Goal: Task Accomplishment & Management: Manage account settings

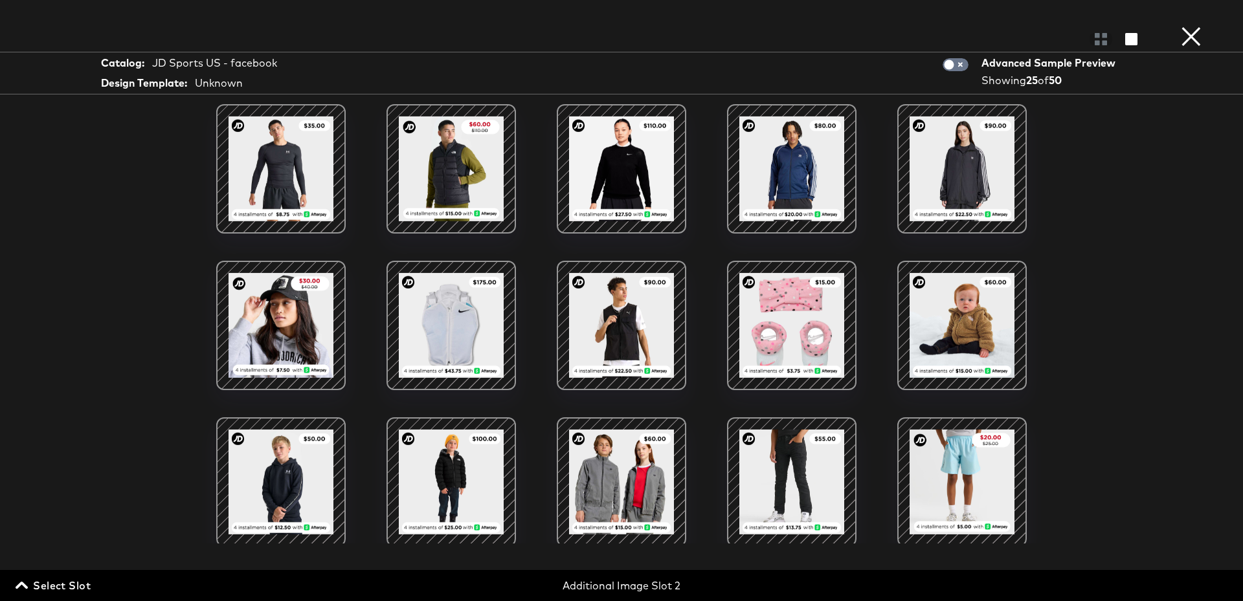
scroll to position [369, 0]
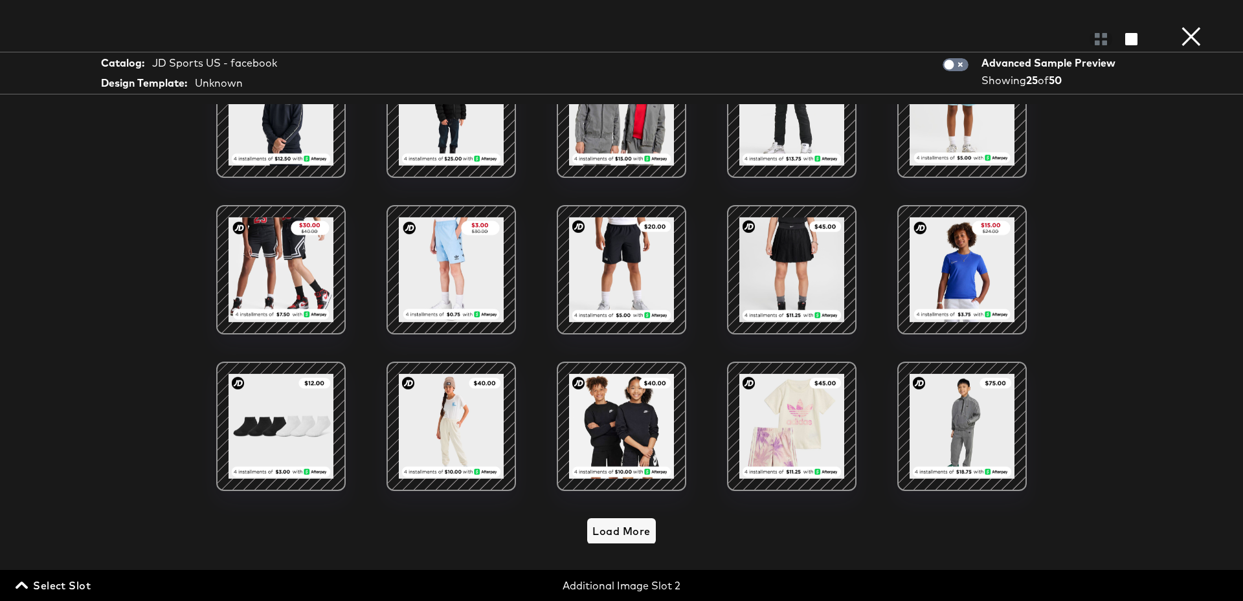
click at [1197, 26] on button "×" at bounding box center [1191, 13] width 26 height 26
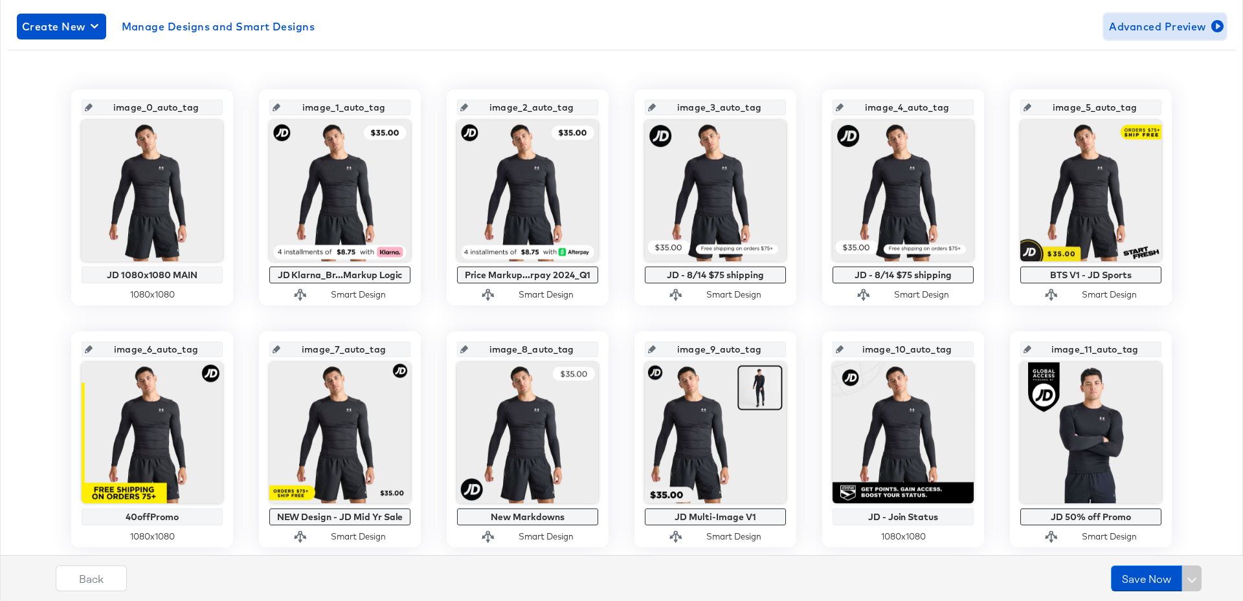
scroll to position [0, 0]
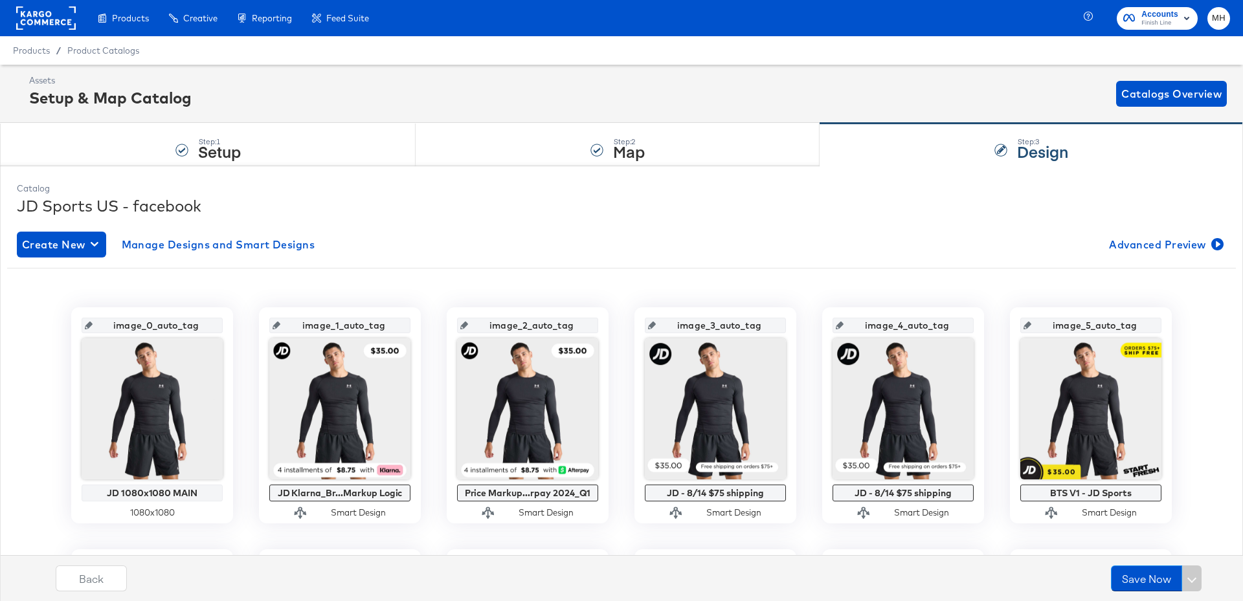
click at [39, 15] on rect at bounding box center [46, 17] width 60 height 23
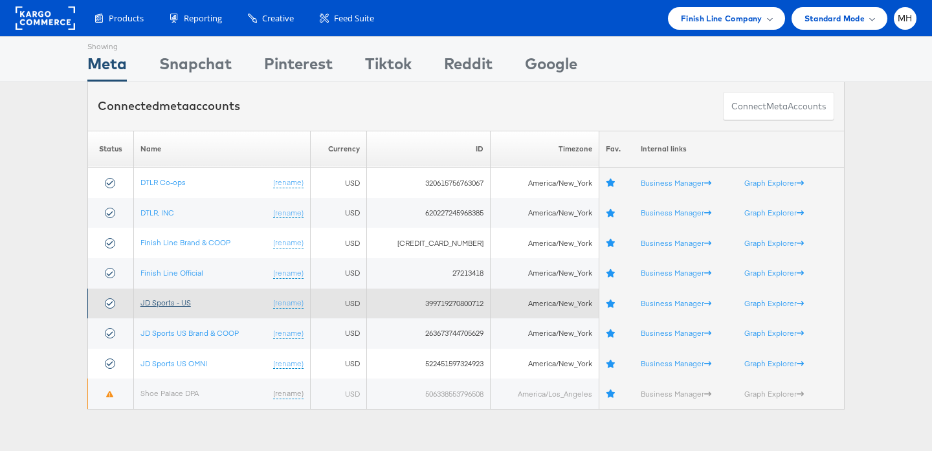
click at [181, 304] on link "JD Sports - US" at bounding box center [165, 303] width 50 height 10
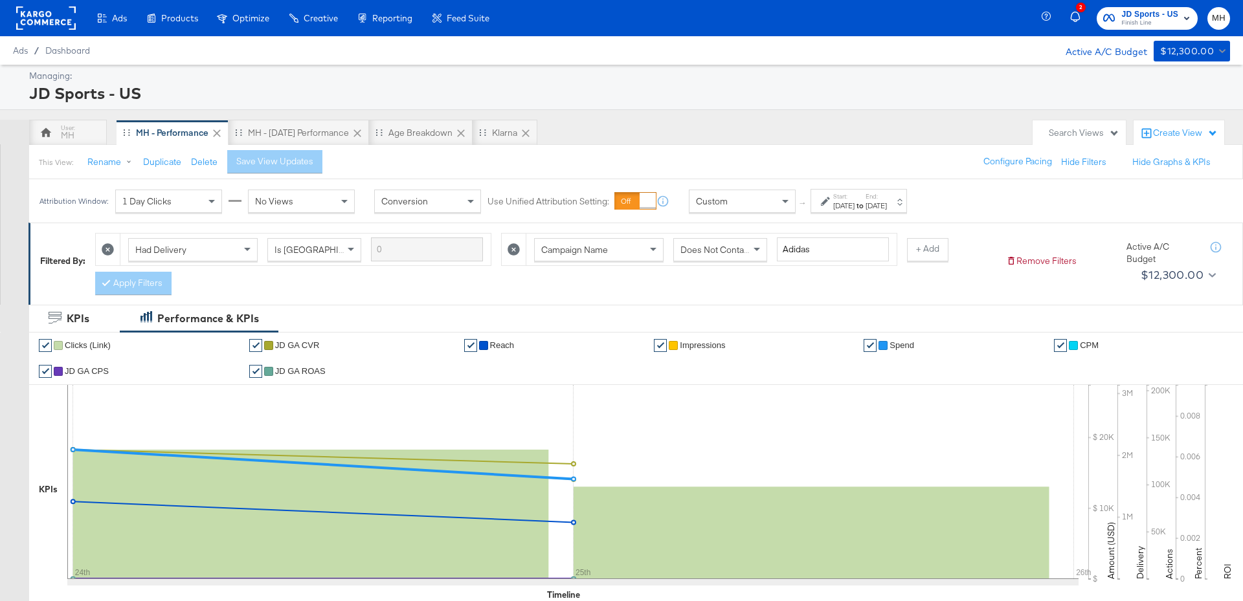
click at [887, 207] on div "[DATE]" at bounding box center [875, 206] width 21 height 10
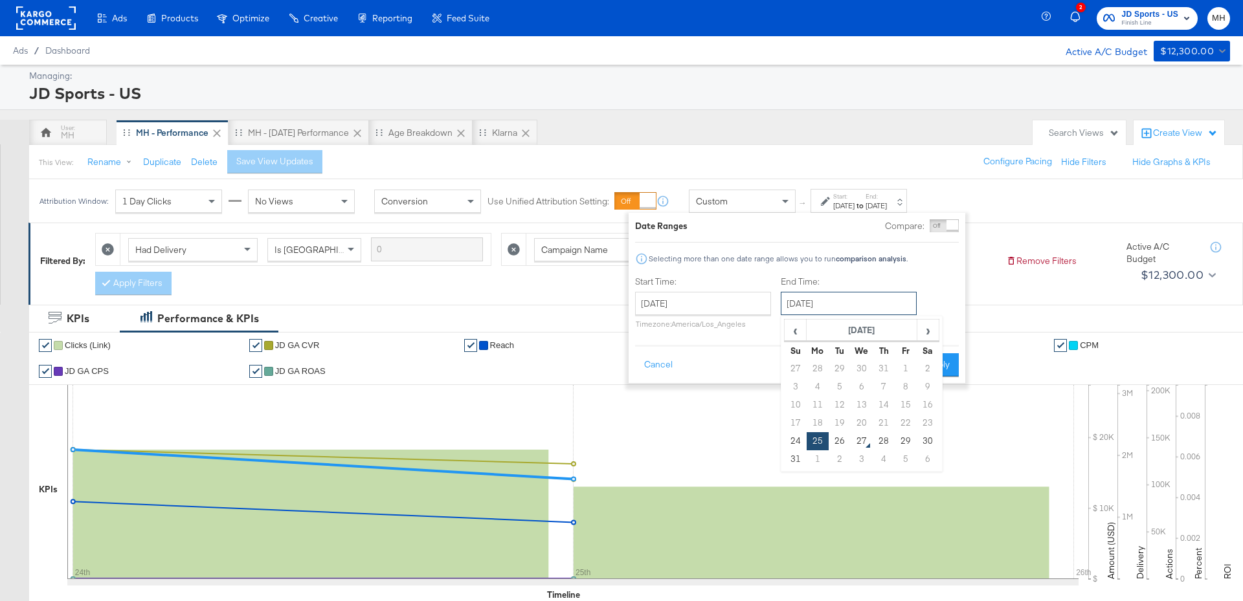
click at [842, 303] on input "[DATE]" at bounding box center [849, 303] width 136 height 23
click at [841, 441] on td "26" at bounding box center [839, 441] width 22 height 18
type input "[DATE]"
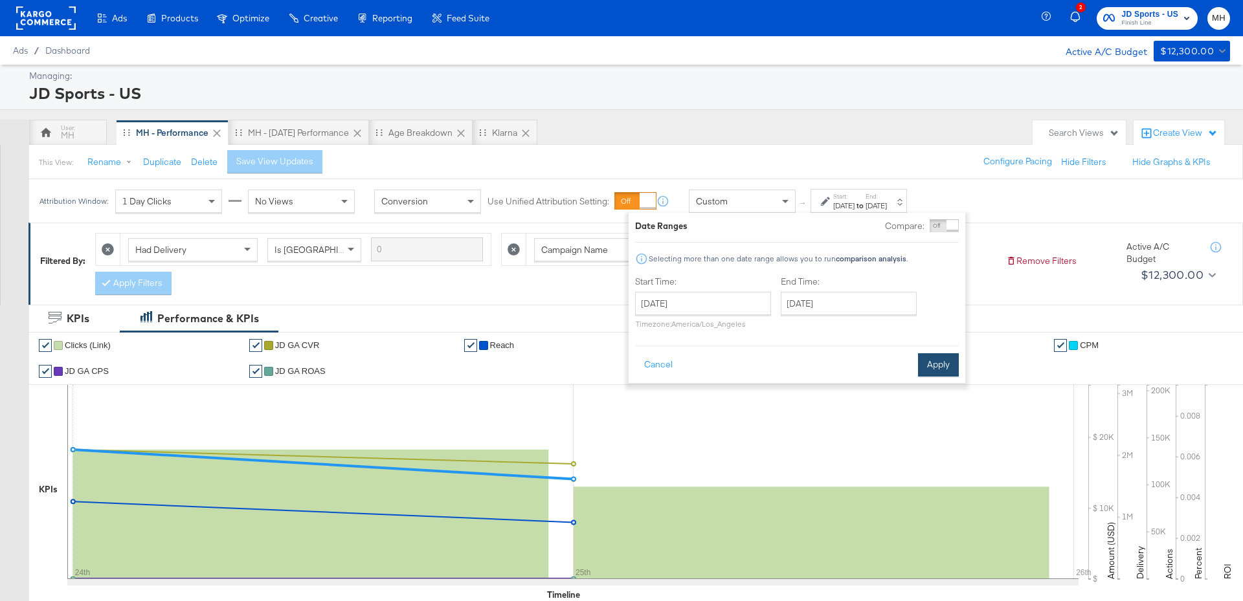
click at [940, 362] on button "Apply" at bounding box center [938, 364] width 41 height 23
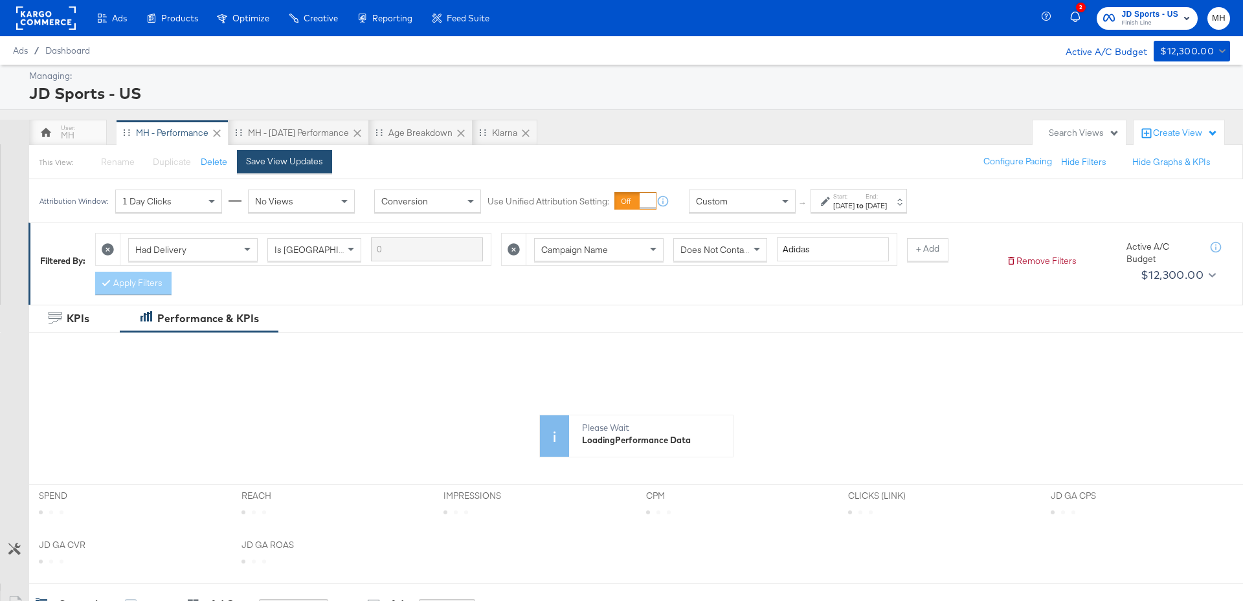
click at [280, 164] on div "Save View Updates" at bounding box center [284, 161] width 77 height 12
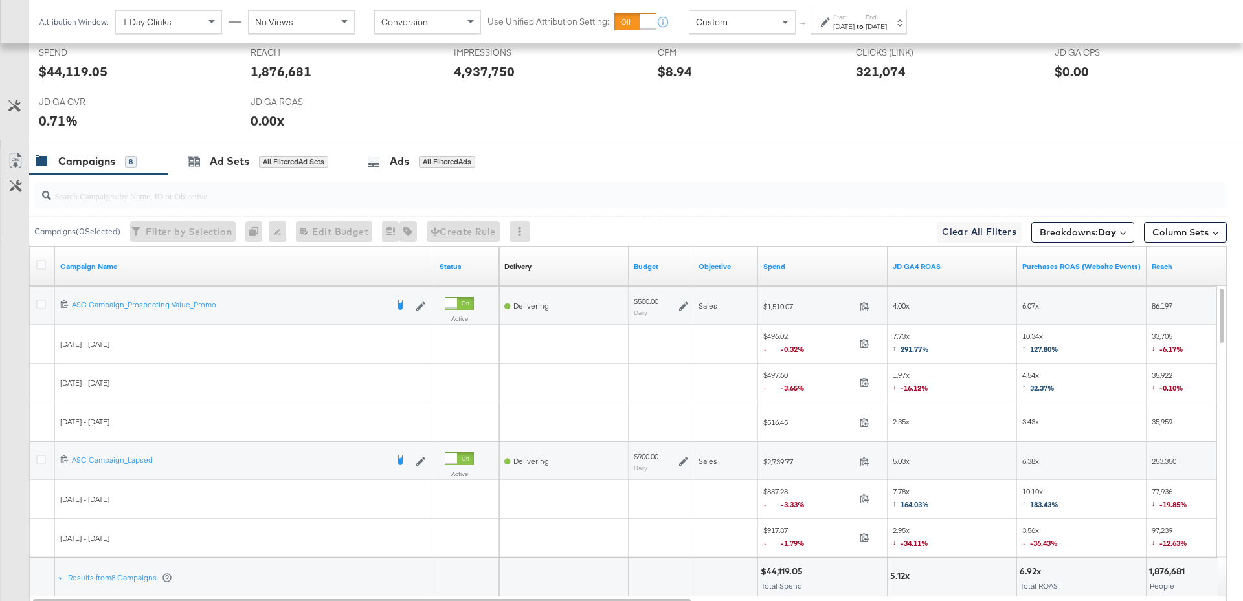
scroll to position [568, 0]
click at [457, 302] on div at bounding box center [451, 306] width 12 height 12
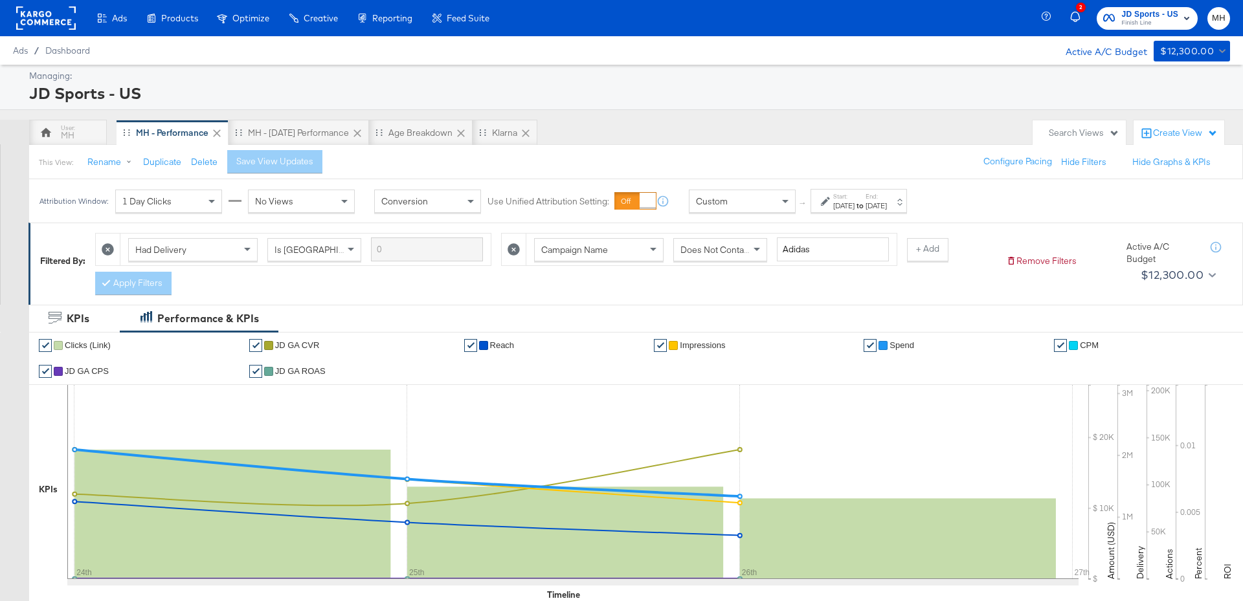
scroll to position [656, 0]
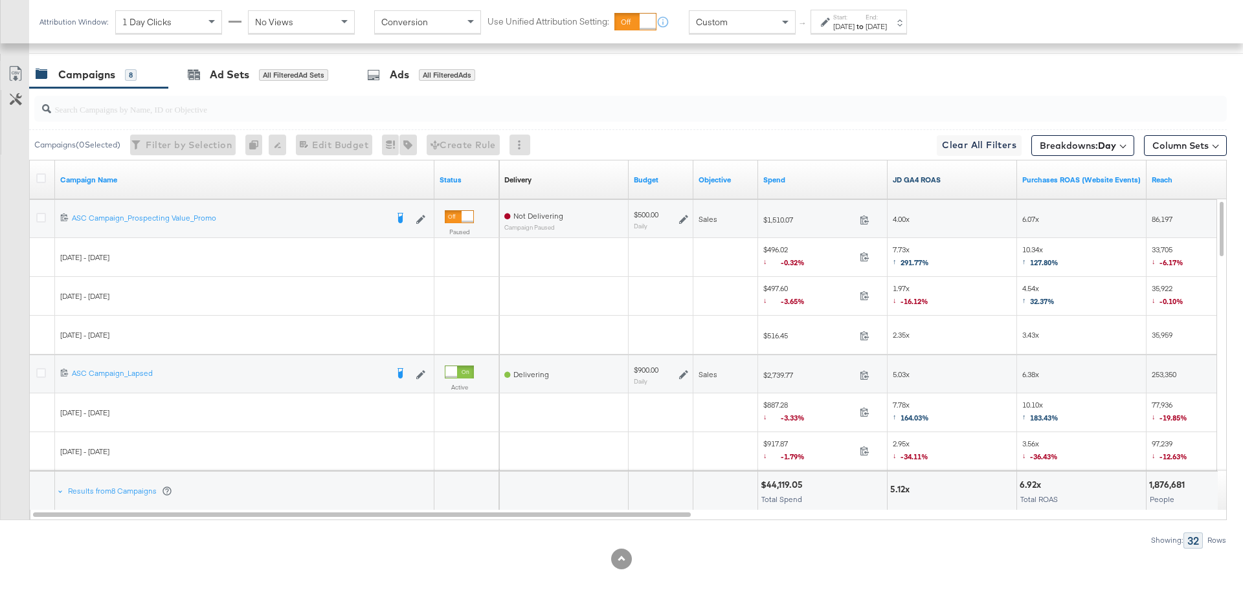
click at [951, 179] on link "JD GA4 ROAS" at bounding box center [951, 180] width 119 height 10
click at [39, 214] on icon at bounding box center [41, 218] width 10 height 10
click at [0, 0] on input "checkbox" at bounding box center [0, 0] width 0 height 0
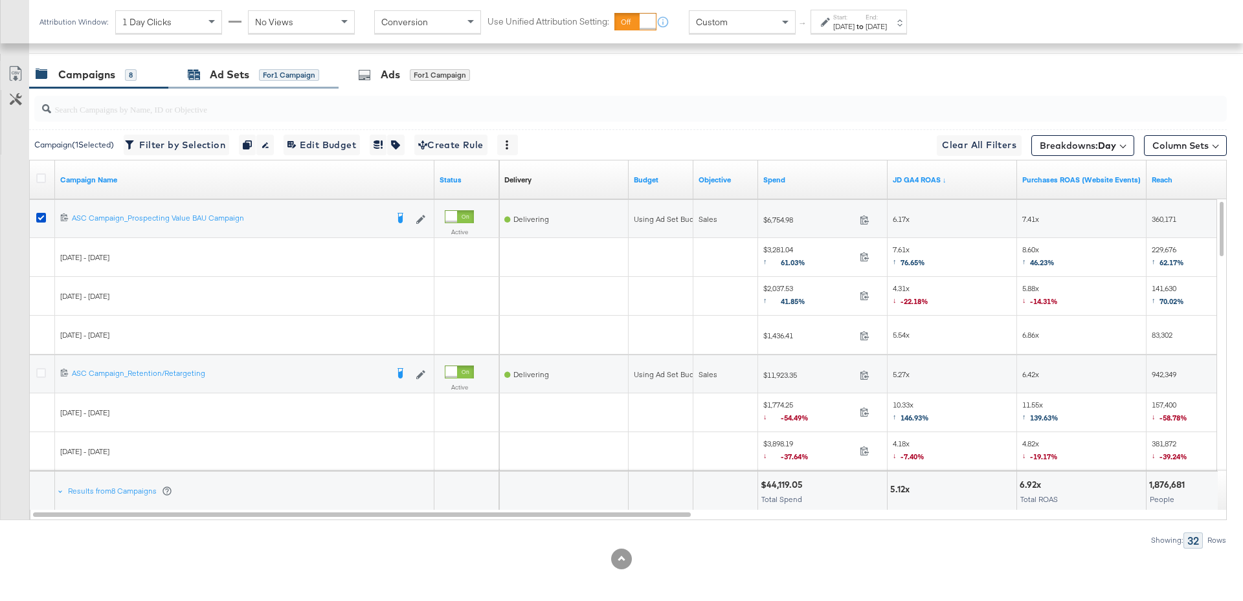
click at [228, 69] on div "Ad Sets" at bounding box center [229, 74] width 39 height 15
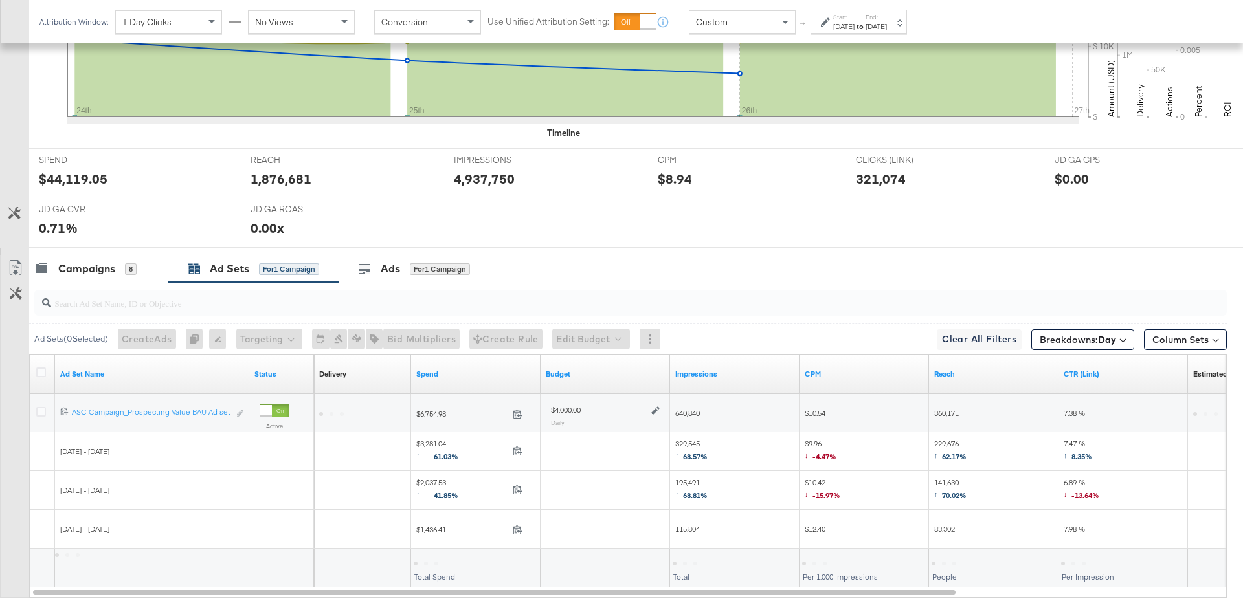
scroll to position [540, 0]
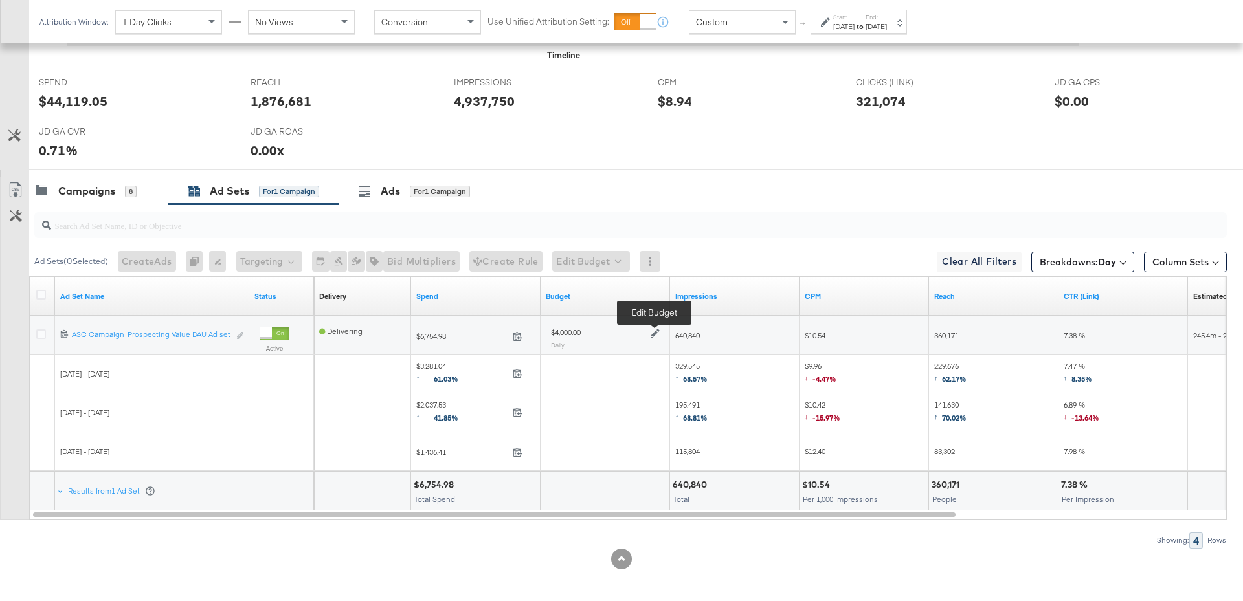
click at [656, 331] on icon at bounding box center [654, 333] width 9 height 9
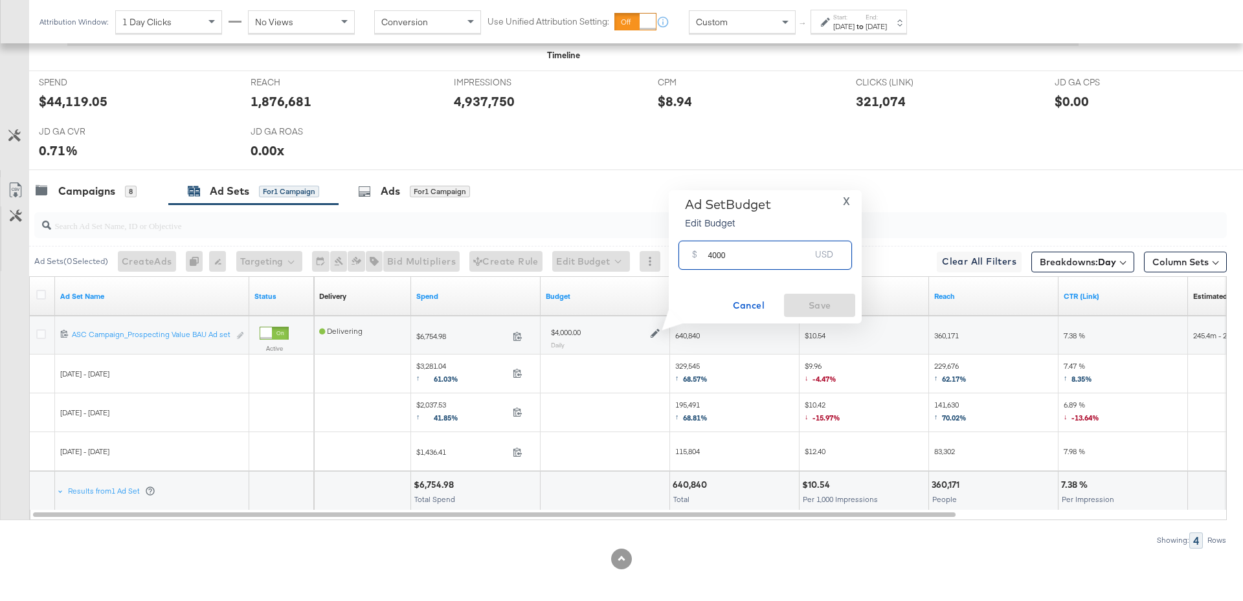
drag, startPoint x: 729, startPoint y: 256, endPoint x: 701, endPoint y: 256, distance: 27.8
click at [701, 256] on div "$ 4000 USD" at bounding box center [764, 255] width 173 height 29
type input "5500"
click at [815, 302] on span "Save" at bounding box center [819, 306] width 61 height 16
click at [110, 195] on div "Campaigns 8" at bounding box center [98, 191] width 139 height 28
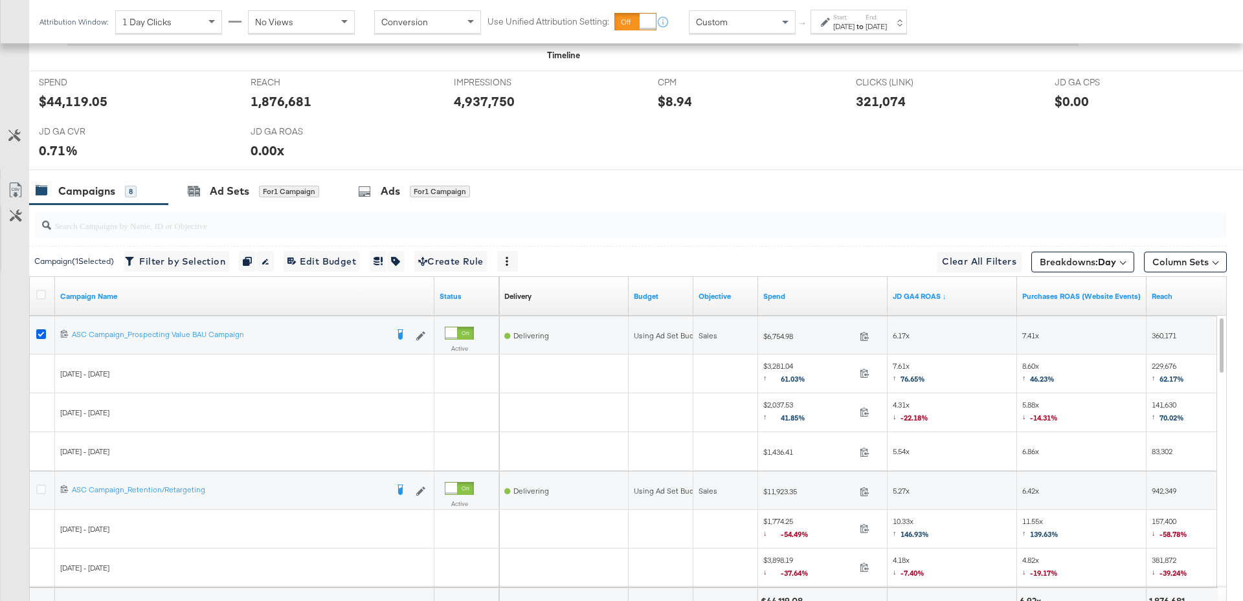
click at [42, 332] on icon at bounding box center [41, 334] width 10 height 10
click at [0, 0] on input "checkbox" at bounding box center [0, 0] width 0 height 0
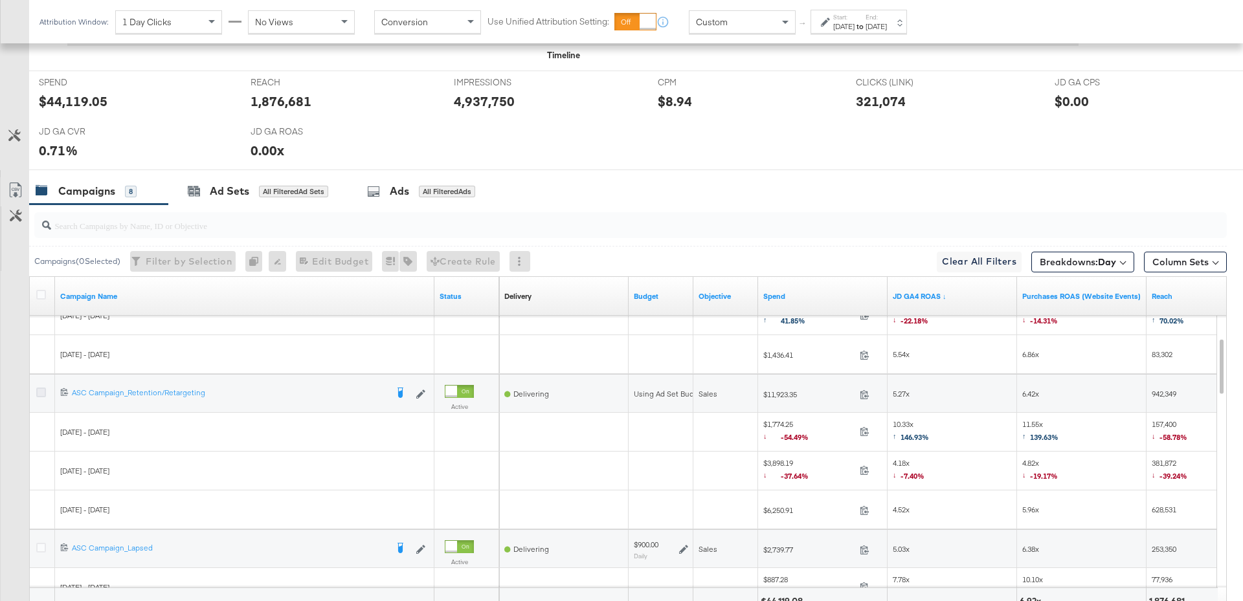
click at [41, 388] on icon at bounding box center [41, 393] width 10 height 10
click at [0, 0] on input "checkbox" at bounding box center [0, 0] width 0 height 0
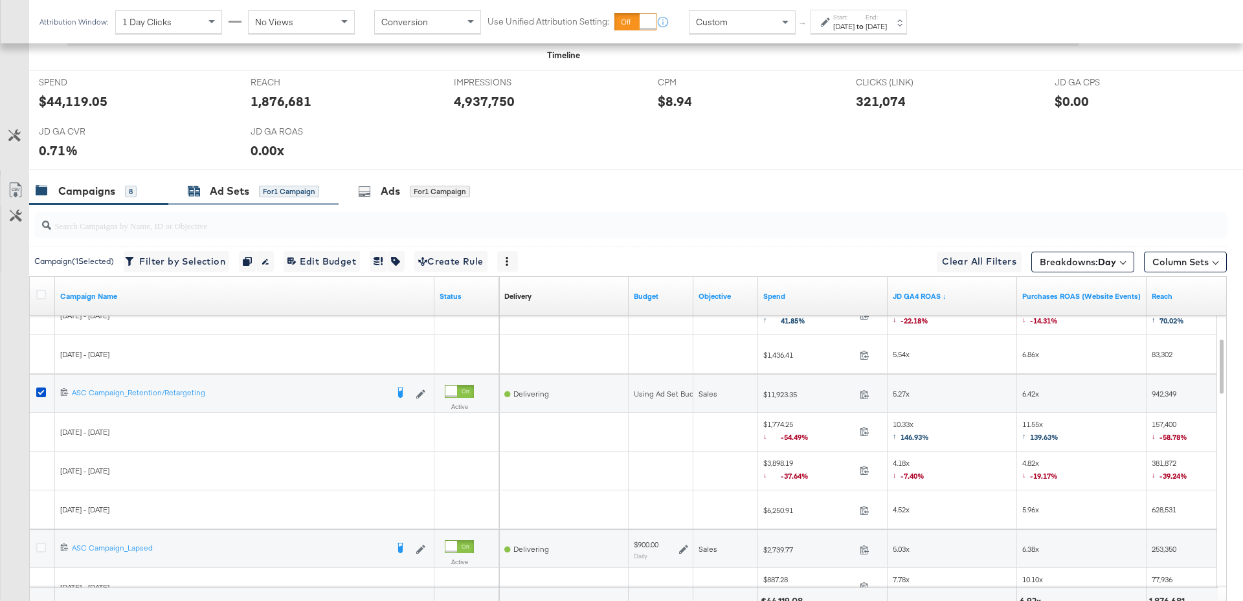
click at [257, 190] on div "Ad Sets for 1 Campaign" at bounding box center [253, 191] width 131 height 15
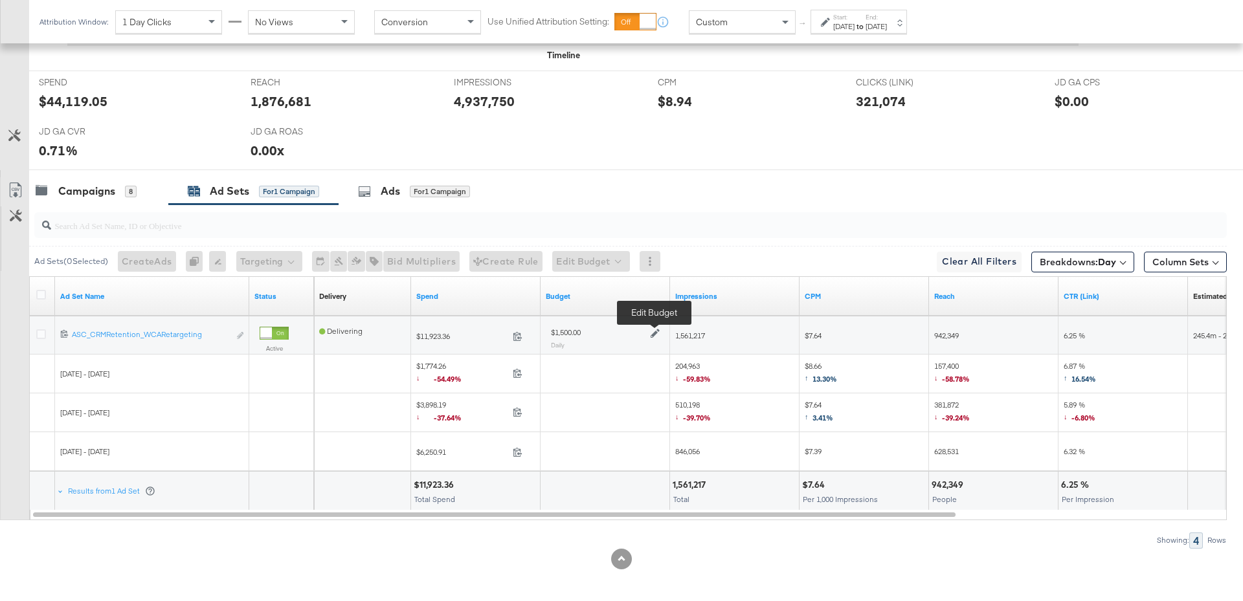
click at [656, 333] on icon at bounding box center [654, 333] width 9 height 9
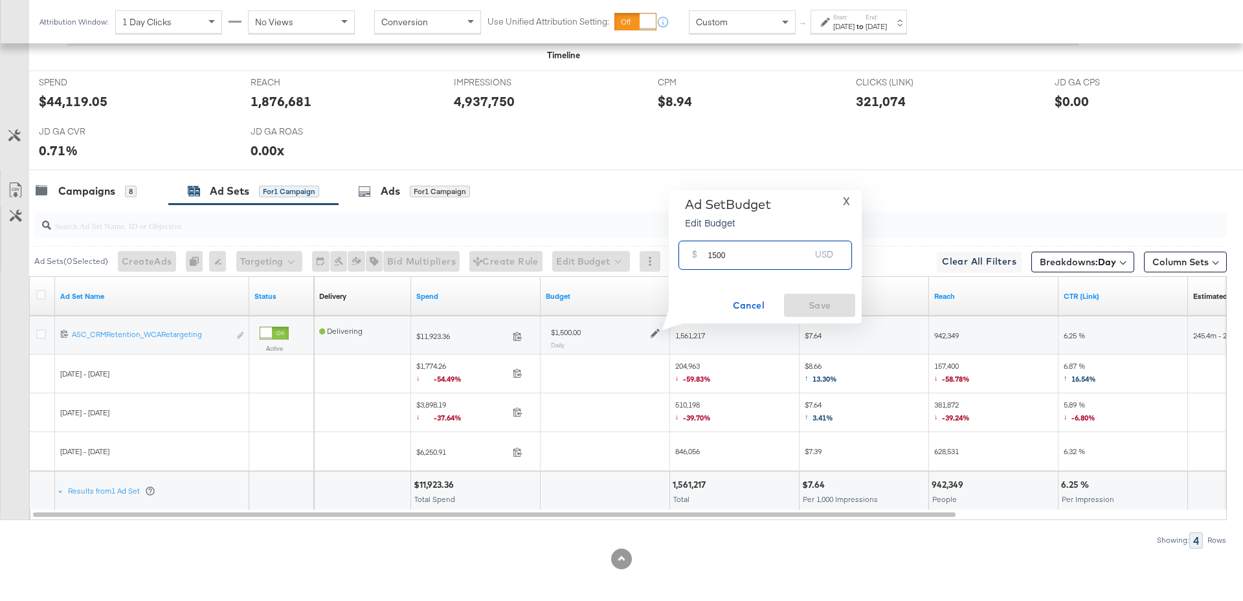
drag, startPoint x: 729, startPoint y: 256, endPoint x: 703, endPoint y: 257, distance: 25.9
click at [703, 257] on div "$ 1500 USD" at bounding box center [764, 255] width 173 height 29
type input "2000"
click at [822, 303] on span "Save" at bounding box center [819, 306] width 61 height 16
click at [75, 188] on div "Campaigns" at bounding box center [86, 191] width 57 height 15
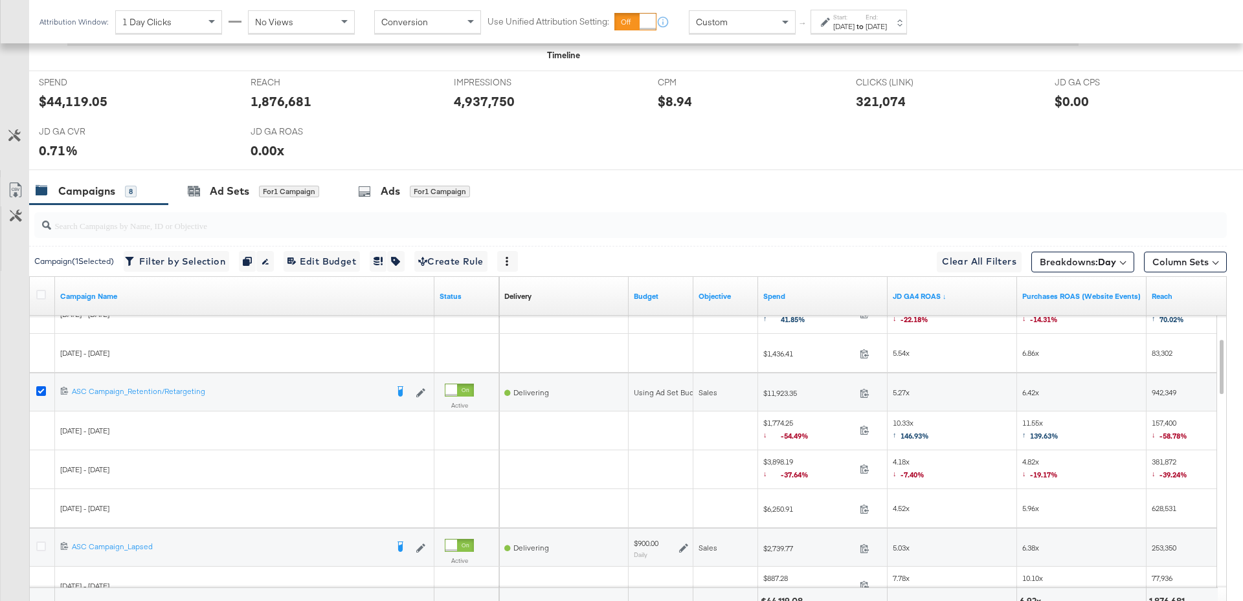
click at [38, 387] on icon at bounding box center [41, 391] width 10 height 10
click at [0, 0] on input "checkbox" at bounding box center [0, 0] width 0 height 0
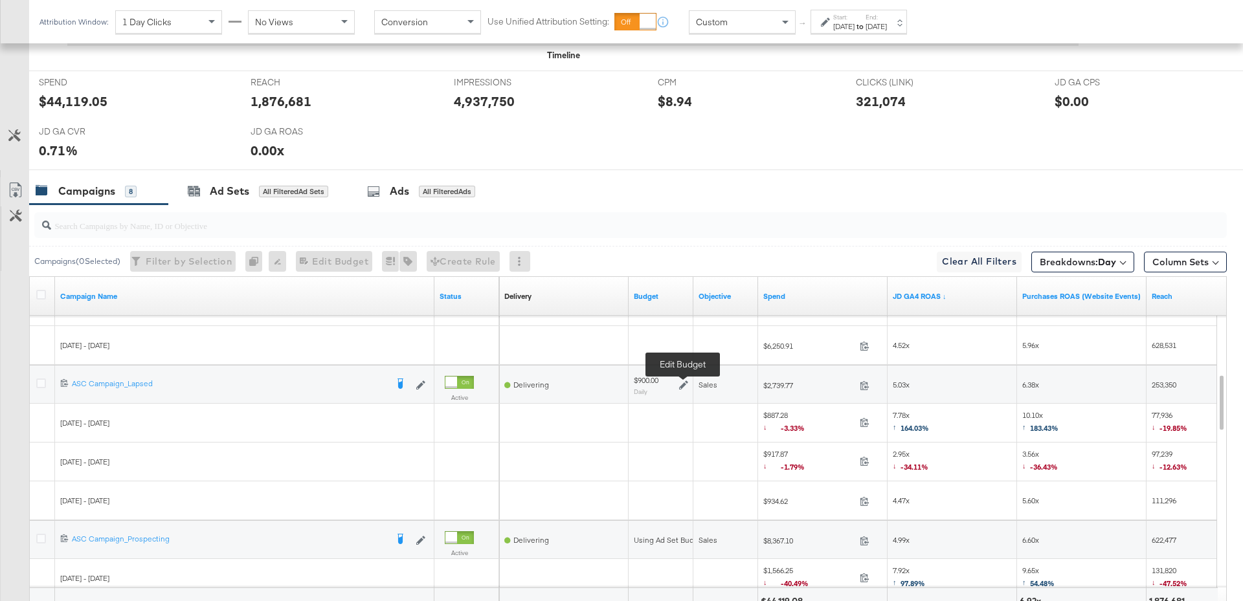
click at [682, 383] on icon at bounding box center [683, 385] width 9 height 9
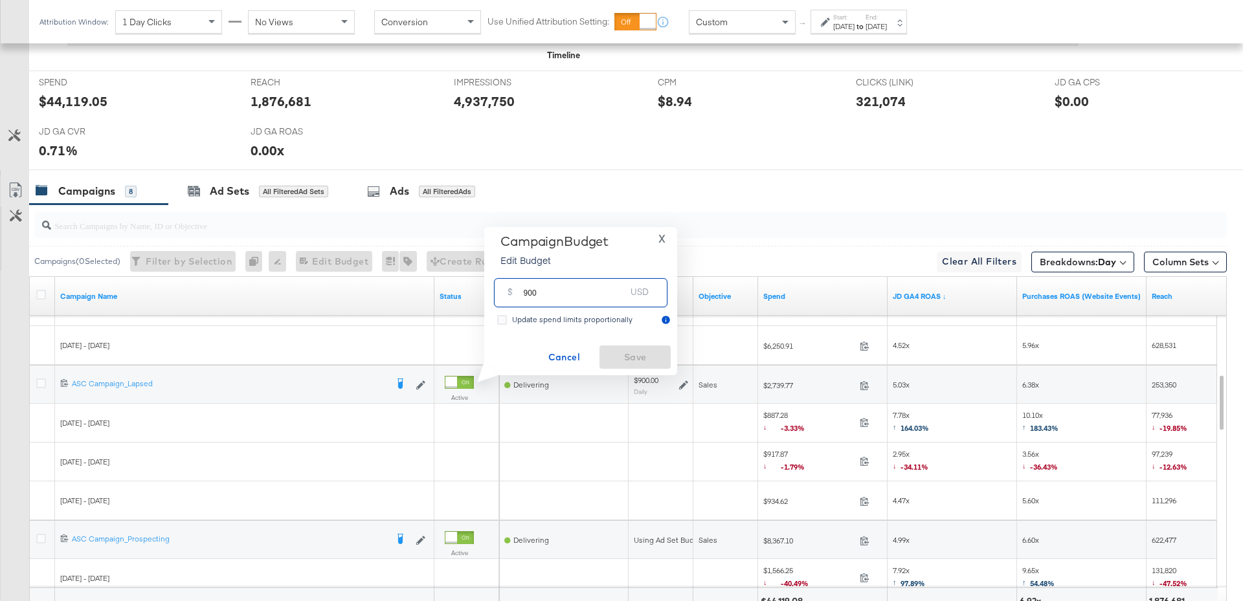
drag, startPoint x: 538, startPoint y: 294, endPoint x: 518, endPoint y: 293, distance: 20.7
click at [518, 293] on div "$ 900 USD" at bounding box center [580, 292] width 173 height 29
type input "1300"
click at [623, 364] on span "Save" at bounding box center [634, 357] width 61 height 16
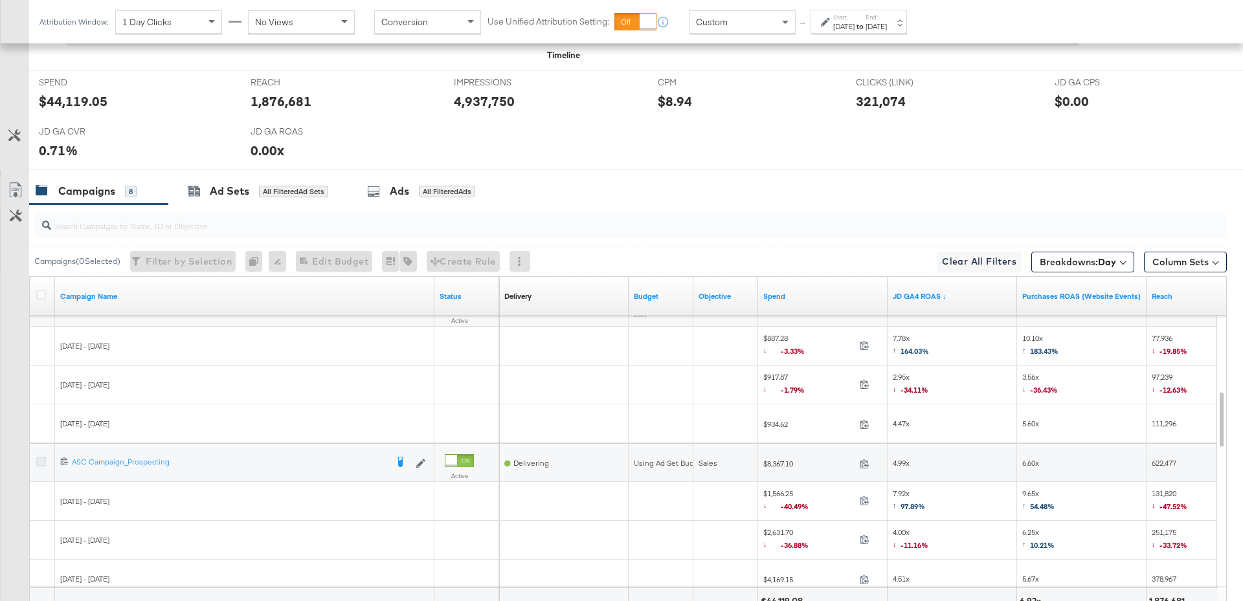
click at [40, 457] on icon at bounding box center [41, 462] width 10 height 10
click at [0, 0] on input "checkbox" at bounding box center [0, 0] width 0 height 0
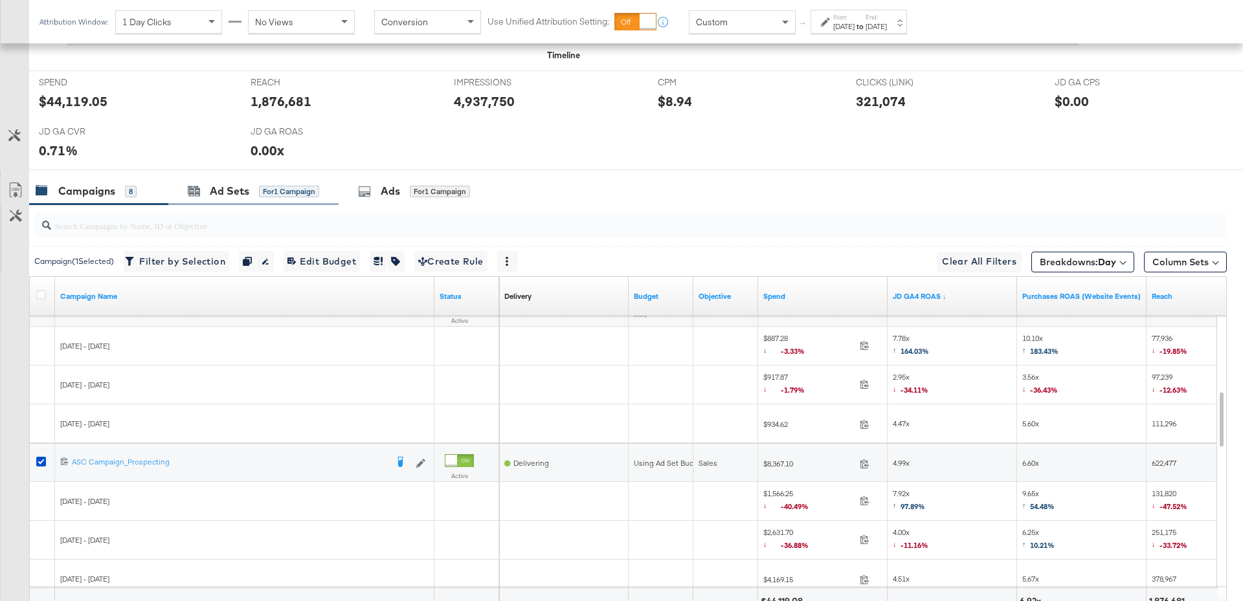
click at [260, 195] on div "Ad Sets for 1 Campaign" at bounding box center [253, 191] width 170 height 28
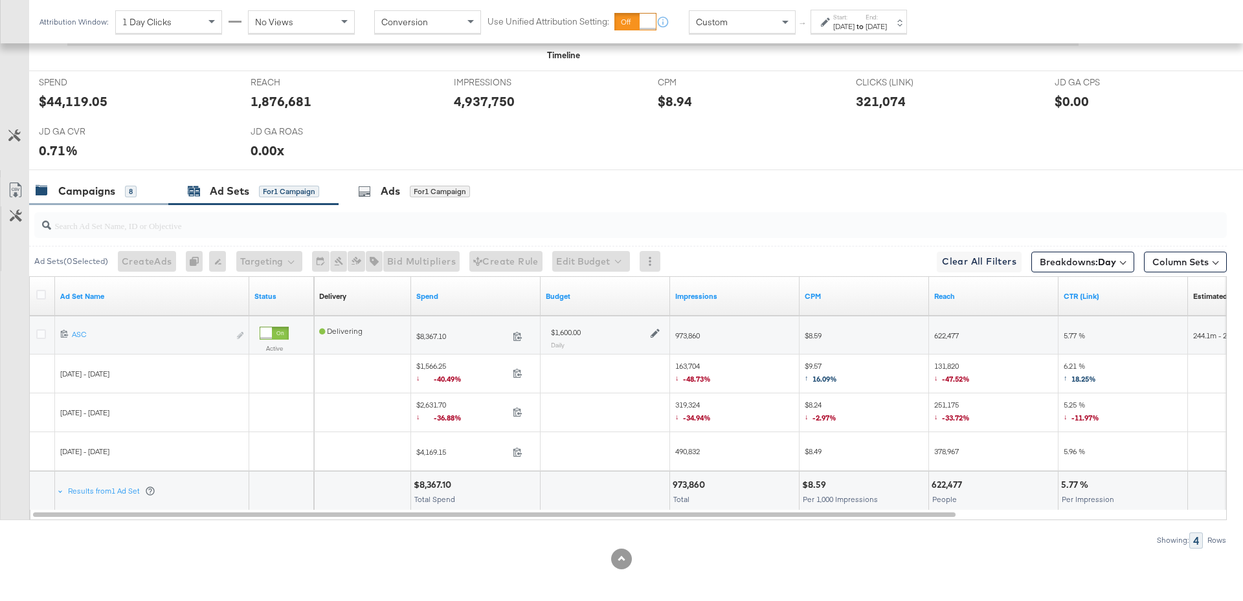
click at [93, 192] on div "Campaigns" at bounding box center [86, 191] width 57 height 15
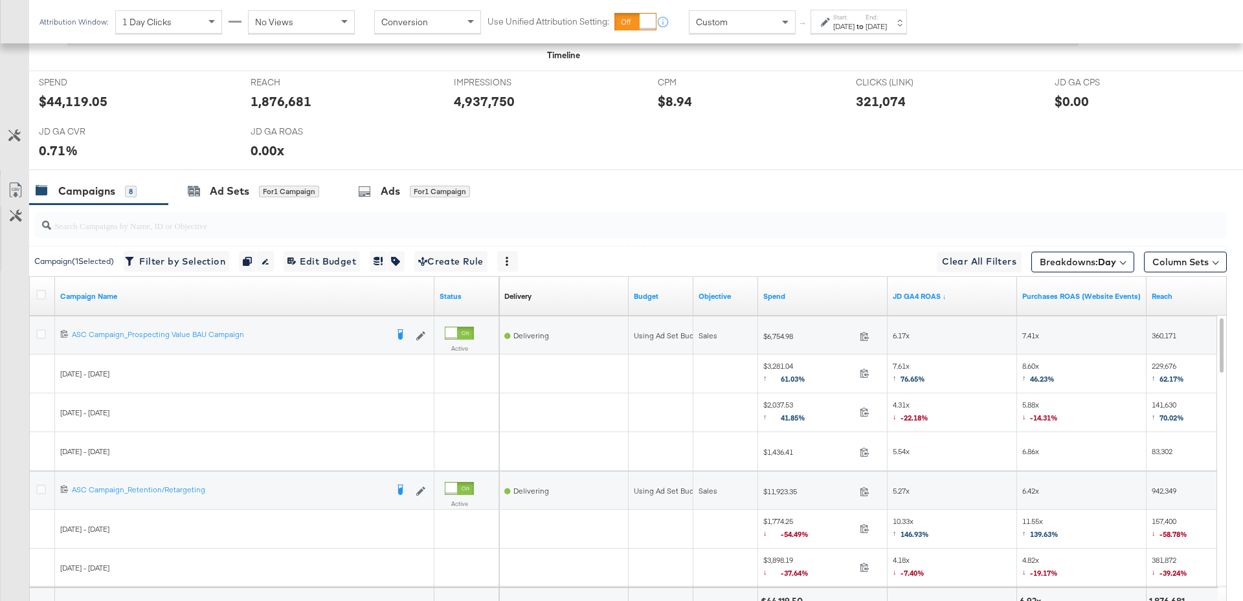
scroll to position [0, 0]
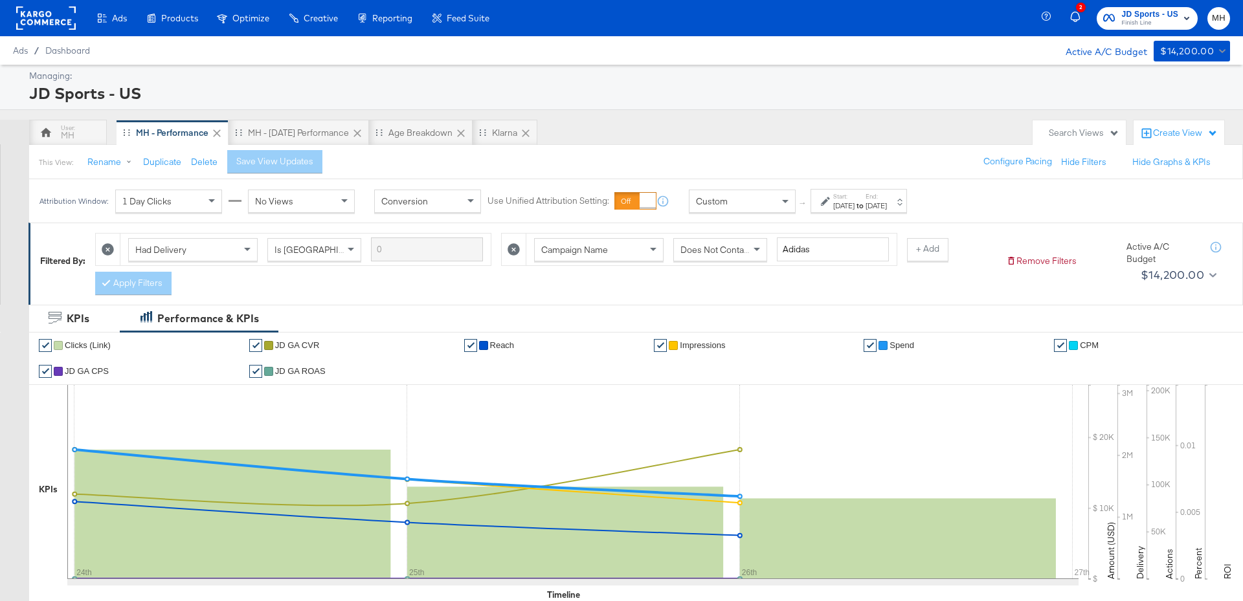
click at [1170, 23] on span "Finish Line" at bounding box center [1149, 23] width 57 height 10
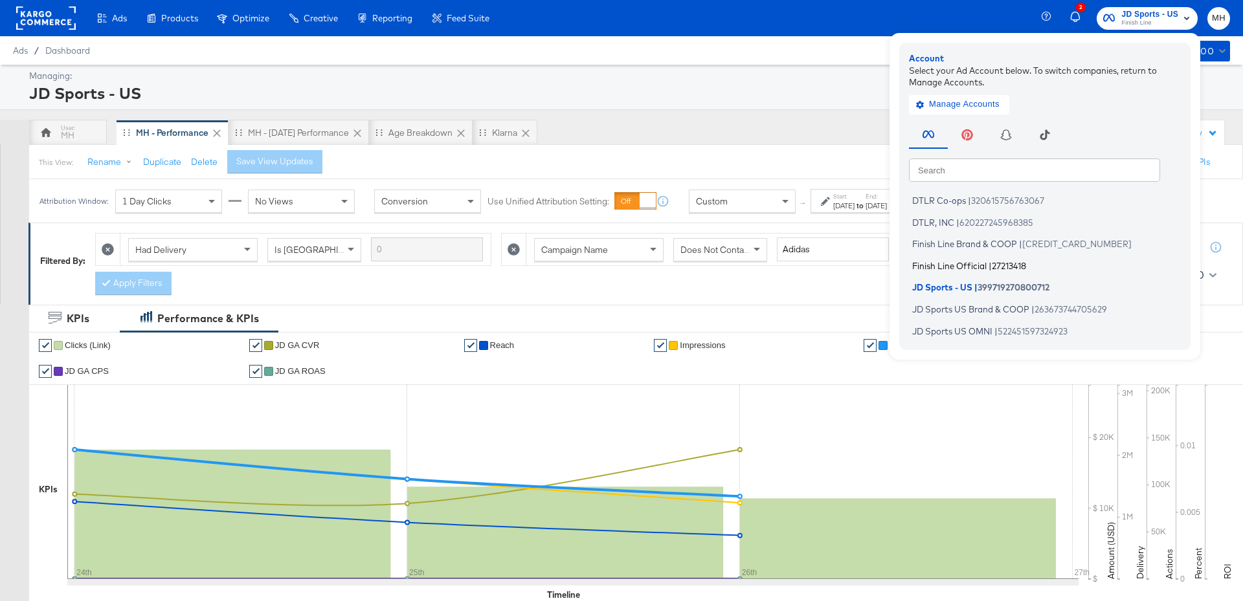
click at [965, 264] on span "Finish Line Official" at bounding box center [949, 265] width 74 height 10
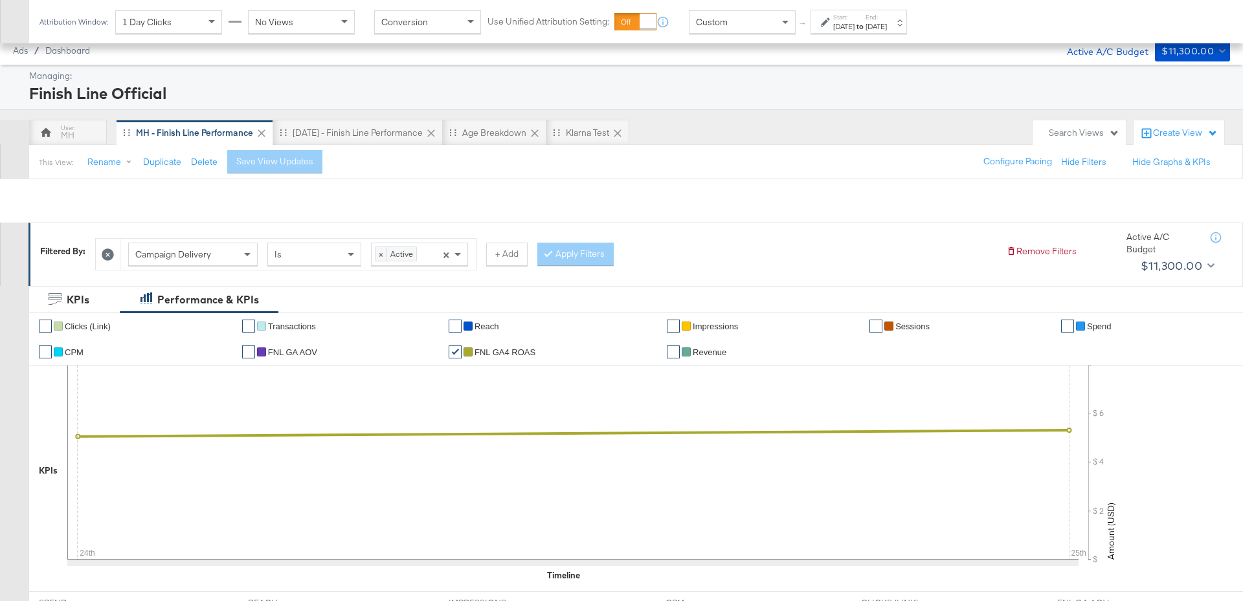
scroll to position [638, 0]
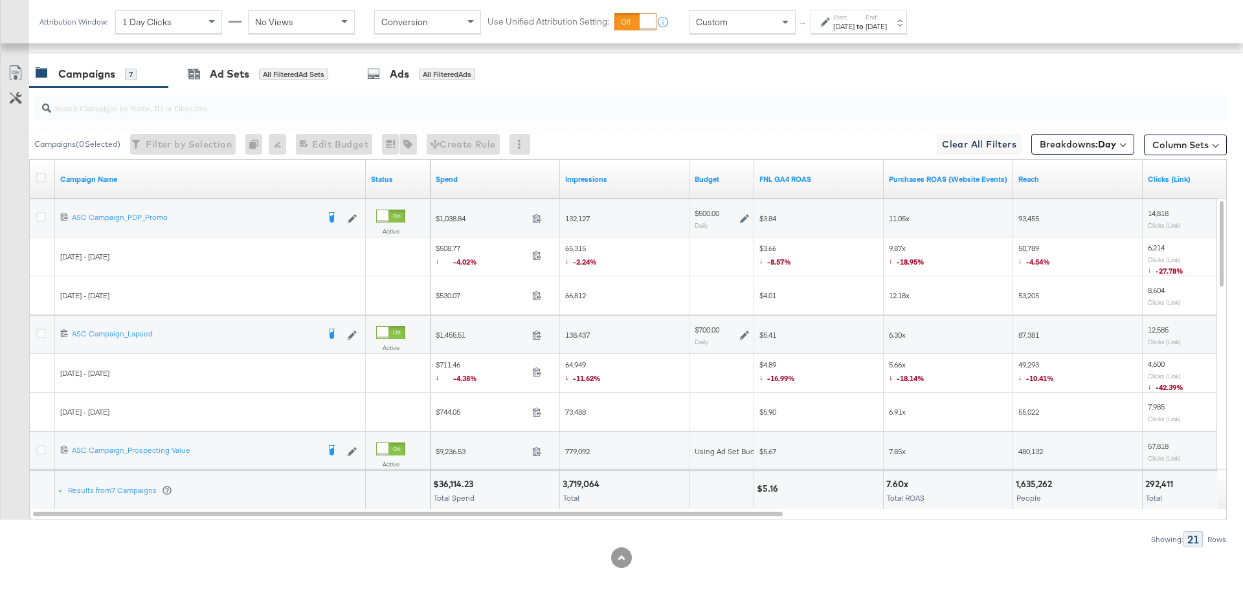
click at [388, 214] on div at bounding box center [383, 216] width 12 height 12
click at [821, 170] on div "FNL GA4 ROAS" at bounding box center [818, 179] width 129 height 21
click at [820, 181] on div "FNL GA4 ROAS" at bounding box center [818, 179] width 129 height 21
click at [815, 175] on link "FNL GA4 ROAS" at bounding box center [818, 179] width 119 height 10
click at [41, 214] on icon at bounding box center [41, 217] width 10 height 10
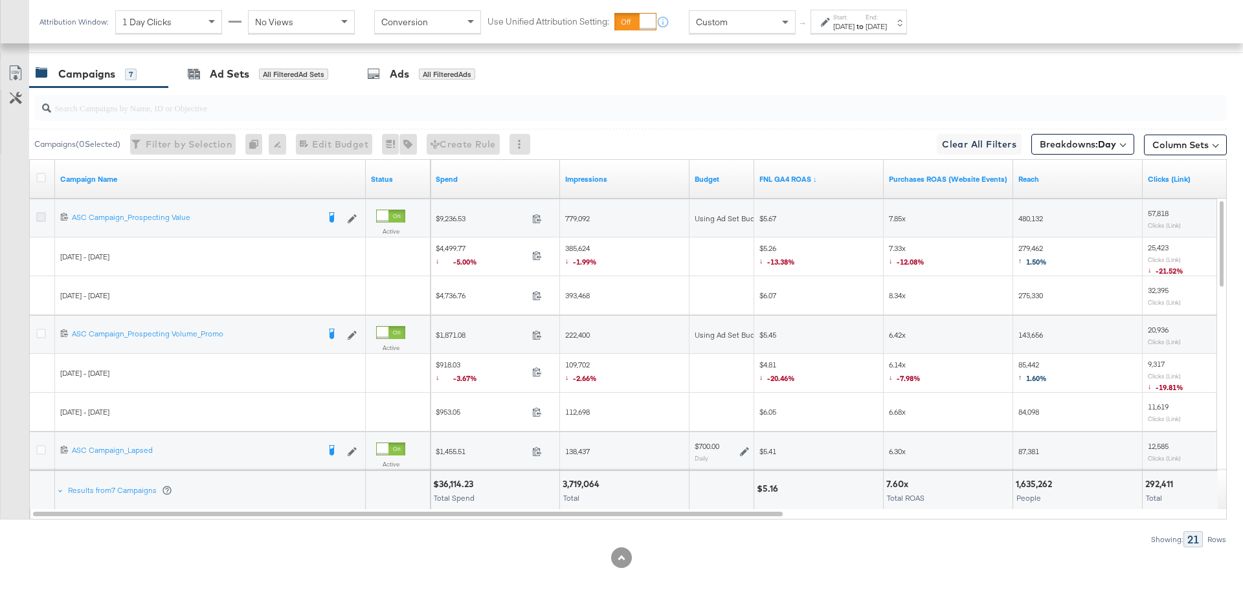
click at [0, 0] on input "checkbox" at bounding box center [0, 0] width 0 height 0
click at [235, 72] on div "Ad Sets" at bounding box center [229, 74] width 39 height 15
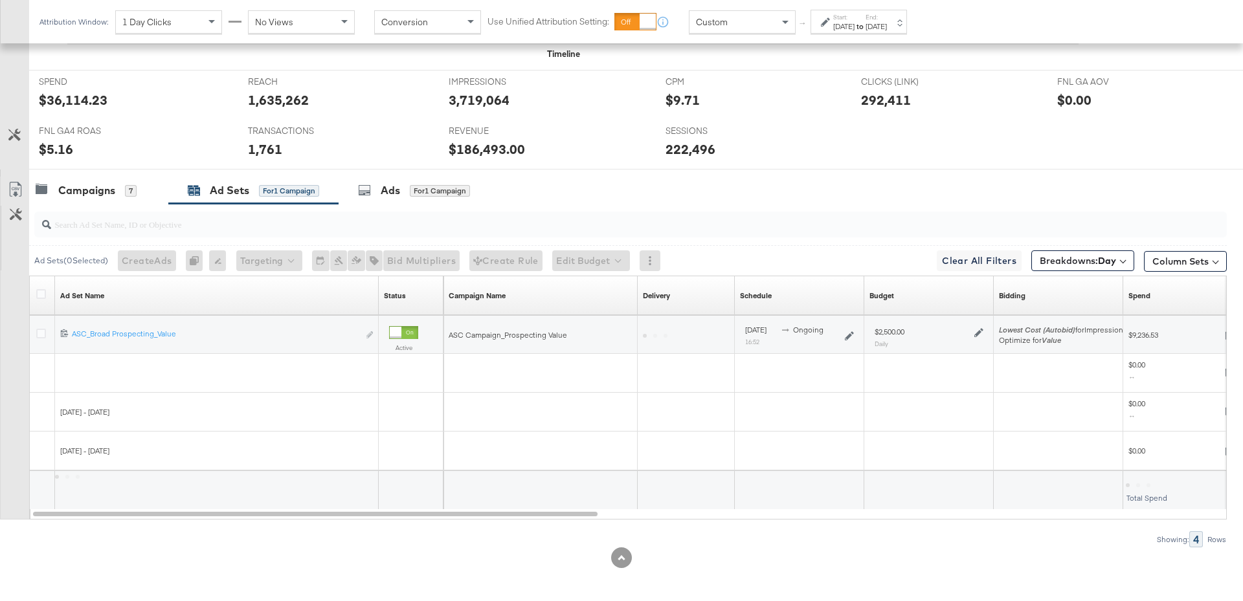
scroll to position [483, 0]
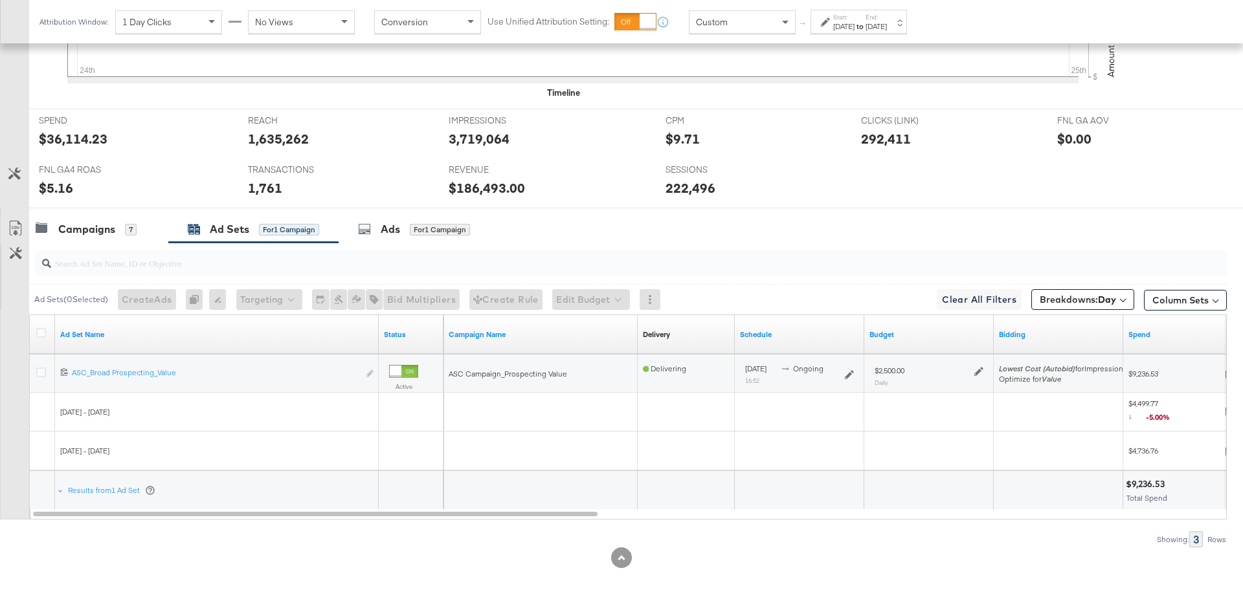
click at [979, 370] on icon at bounding box center [978, 371] width 9 height 9
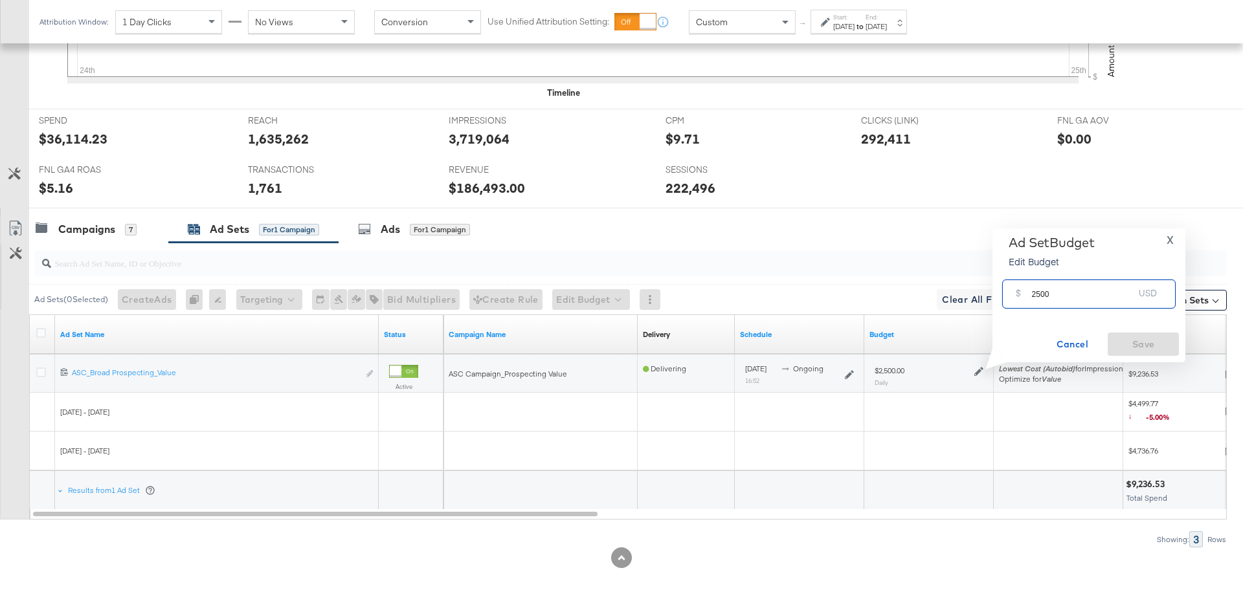
drag, startPoint x: 1054, startPoint y: 294, endPoint x: 1027, endPoint y: 293, distance: 27.2
click at [1027, 293] on div "$ 2500 USD" at bounding box center [1088, 294] width 173 height 29
type input "3500"
click at [1160, 343] on span "Save" at bounding box center [1143, 345] width 61 height 16
click at [94, 228] on div "Campaigns" at bounding box center [86, 229] width 57 height 15
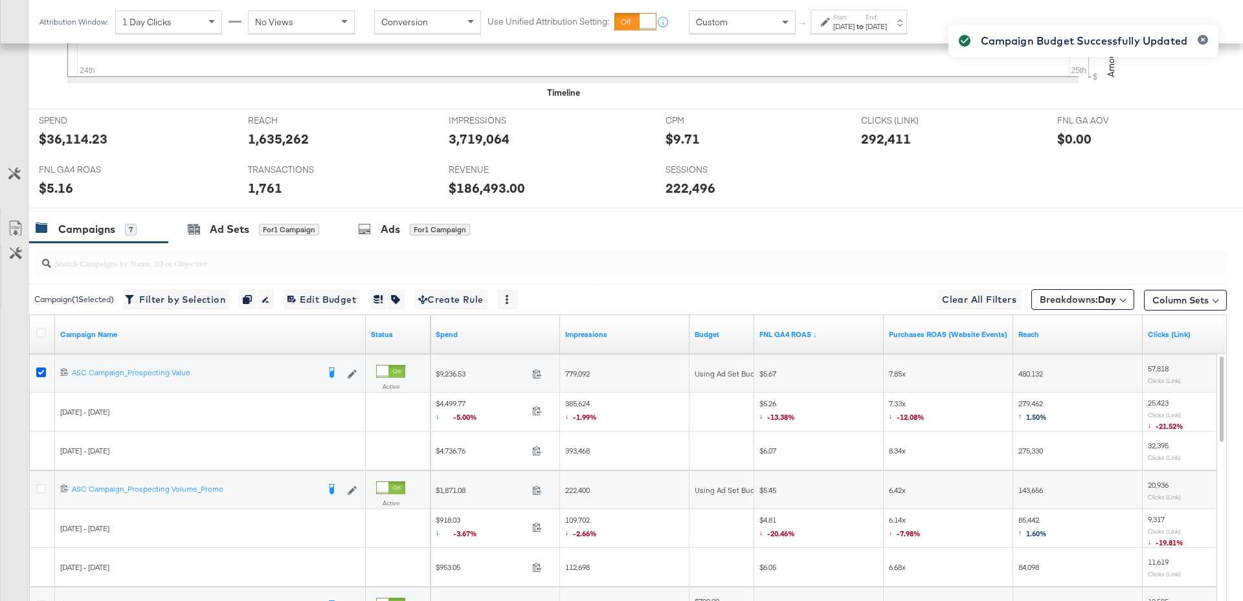
click at [39, 370] on icon at bounding box center [41, 373] width 10 height 10
click at [0, 0] on input "checkbox" at bounding box center [0, 0] width 0 height 0
click at [38, 484] on icon at bounding box center [41, 489] width 10 height 10
click at [0, 0] on input "checkbox" at bounding box center [0, 0] width 0 height 0
click at [247, 225] on div "Ad Sets" at bounding box center [229, 229] width 39 height 15
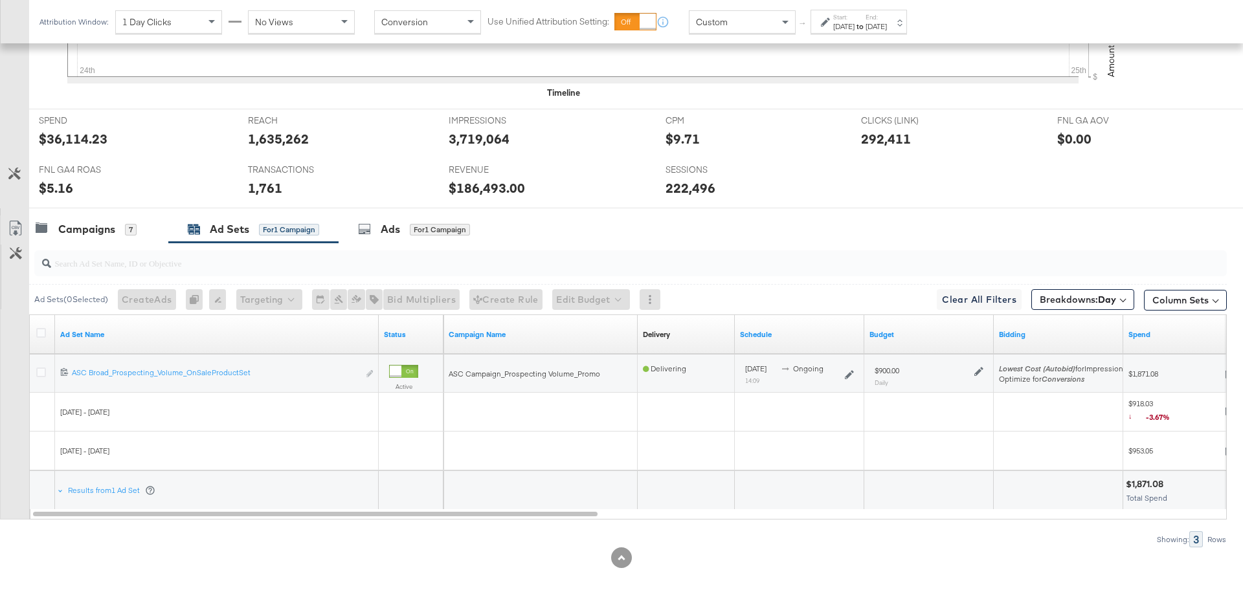
click at [979, 371] on icon at bounding box center [978, 371] width 9 height 9
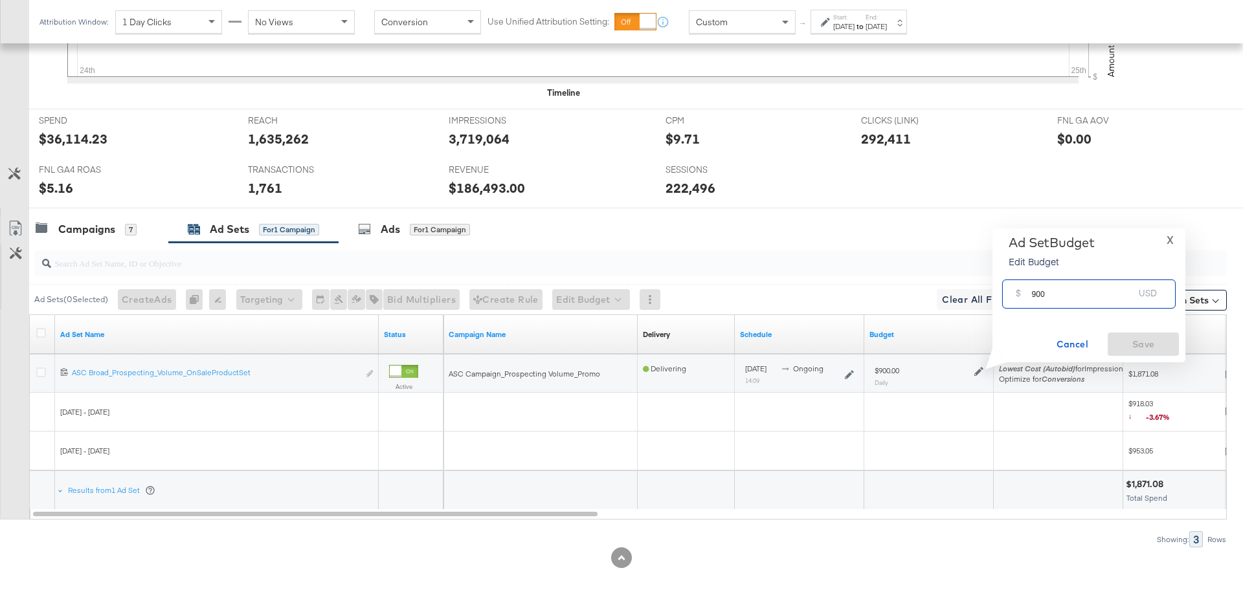
drag, startPoint x: 1054, startPoint y: 298, endPoint x: 1019, endPoint y: 298, distance: 34.3
click at [1019, 298] on div "$ 900 USD" at bounding box center [1088, 294] width 173 height 29
type input "1500"
click at [1133, 348] on span "Save" at bounding box center [1143, 345] width 61 height 16
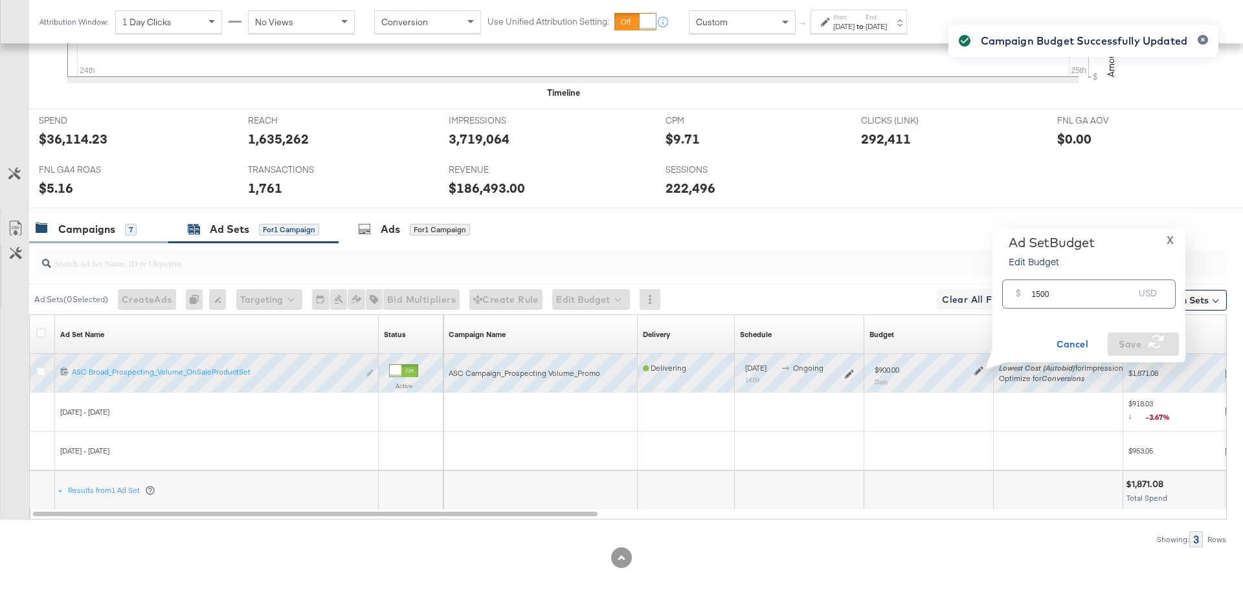
click at [108, 230] on div "Campaigns" at bounding box center [86, 229] width 57 height 15
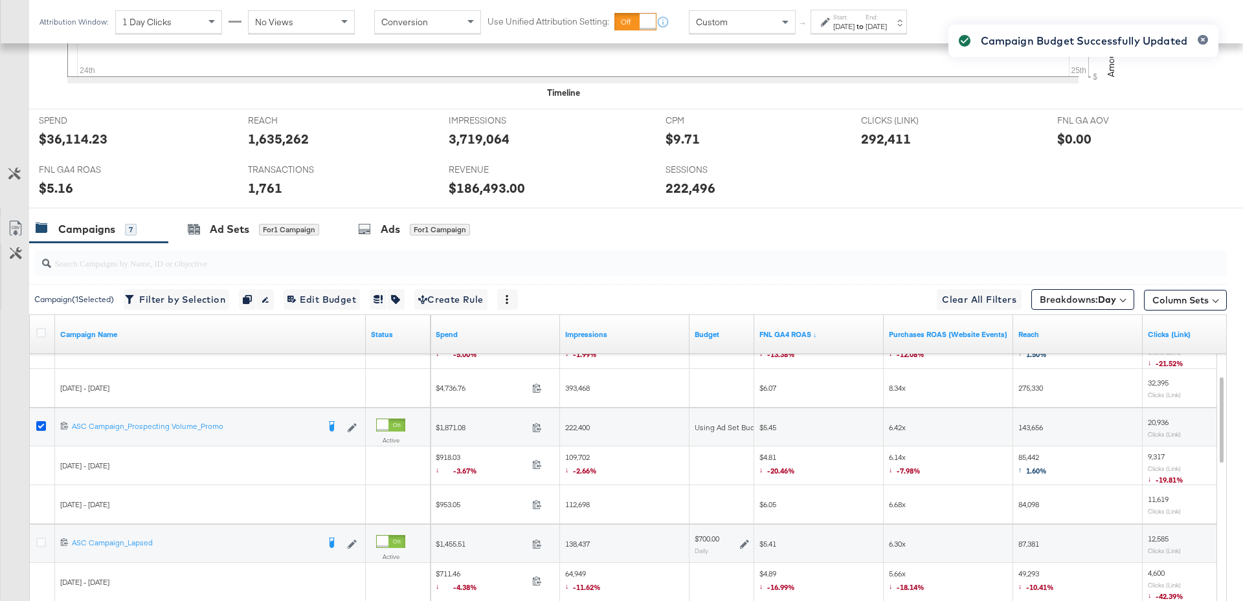
click at [38, 421] on icon at bounding box center [41, 426] width 10 height 10
click at [0, 0] on input "checkbox" at bounding box center [0, 0] width 0 height 0
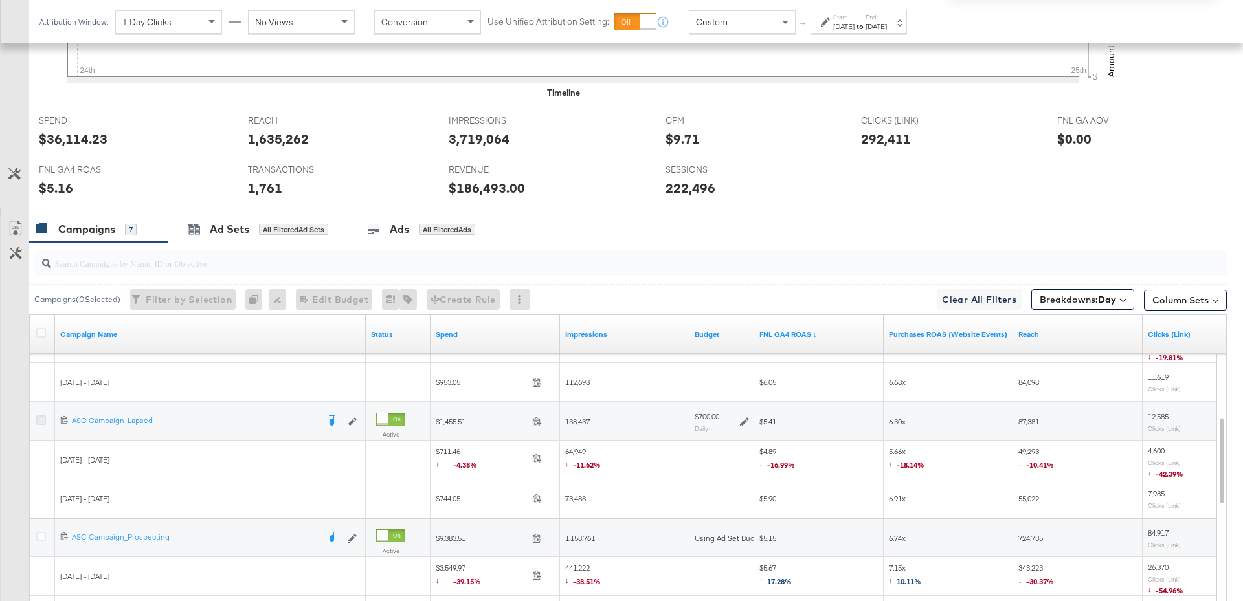
click at [41, 416] on icon at bounding box center [41, 421] width 10 height 10
click at [0, 0] on input "checkbox" at bounding box center [0, 0] width 0 height 0
click at [742, 417] on icon at bounding box center [744, 421] width 9 height 9
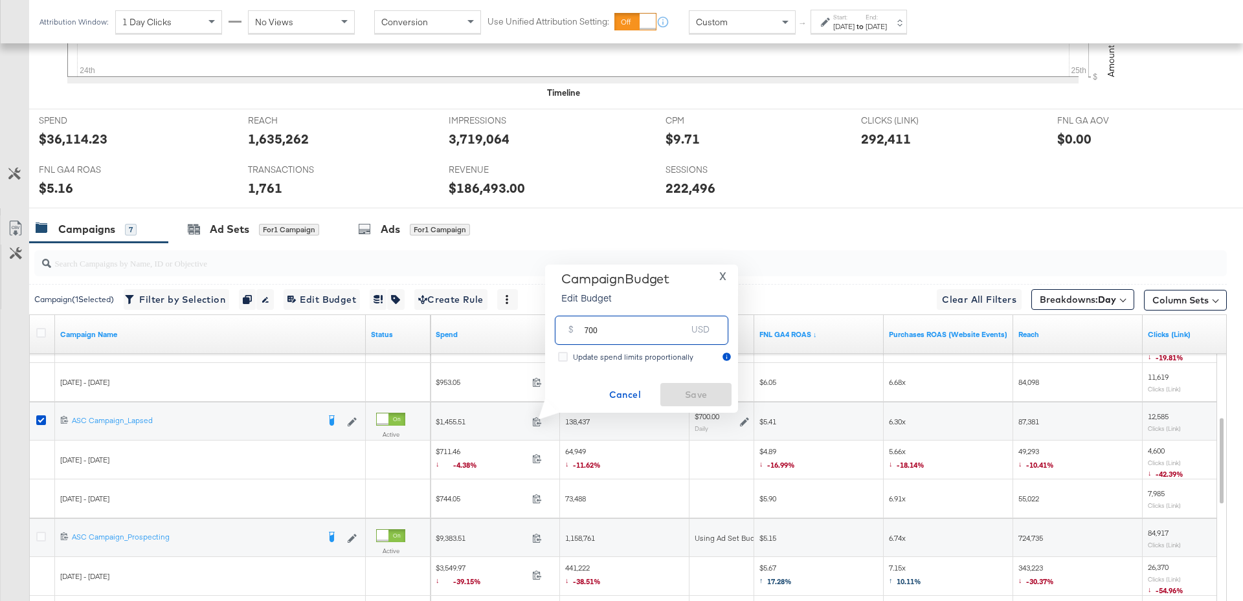
drag, startPoint x: 600, startPoint y: 333, endPoint x: 577, endPoint y: 333, distance: 23.3
click at [577, 333] on div "$ 700 USD" at bounding box center [641, 330] width 173 height 29
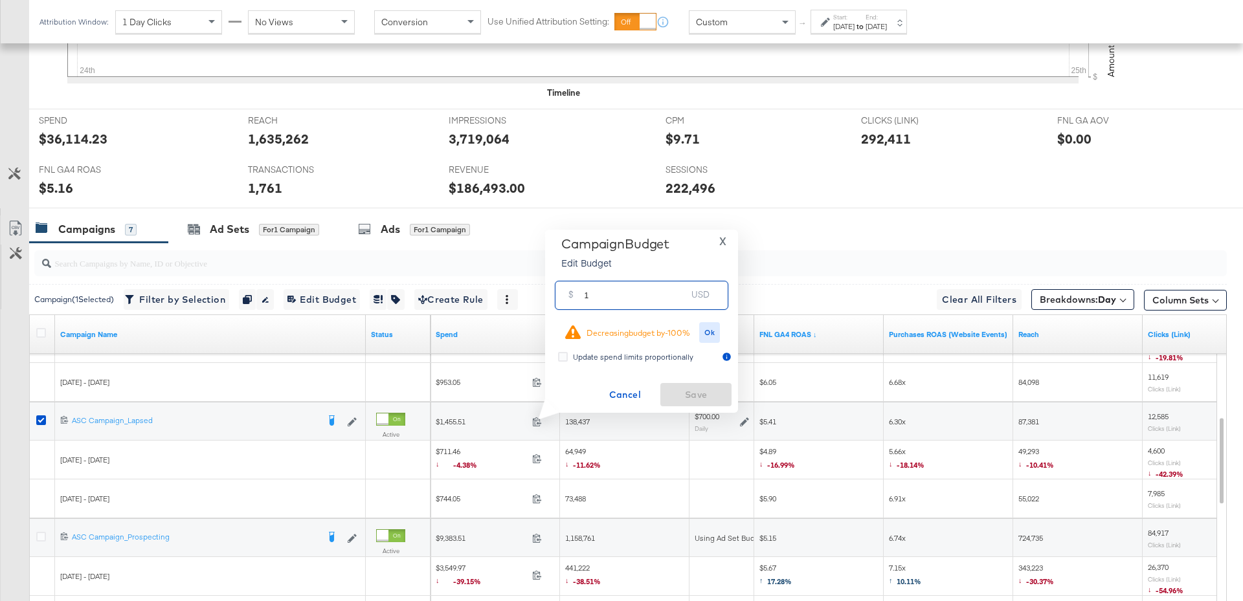
type input "1"
click at [887, 27] on div "[DATE]" at bounding box center [875, 26] width 21 height 10
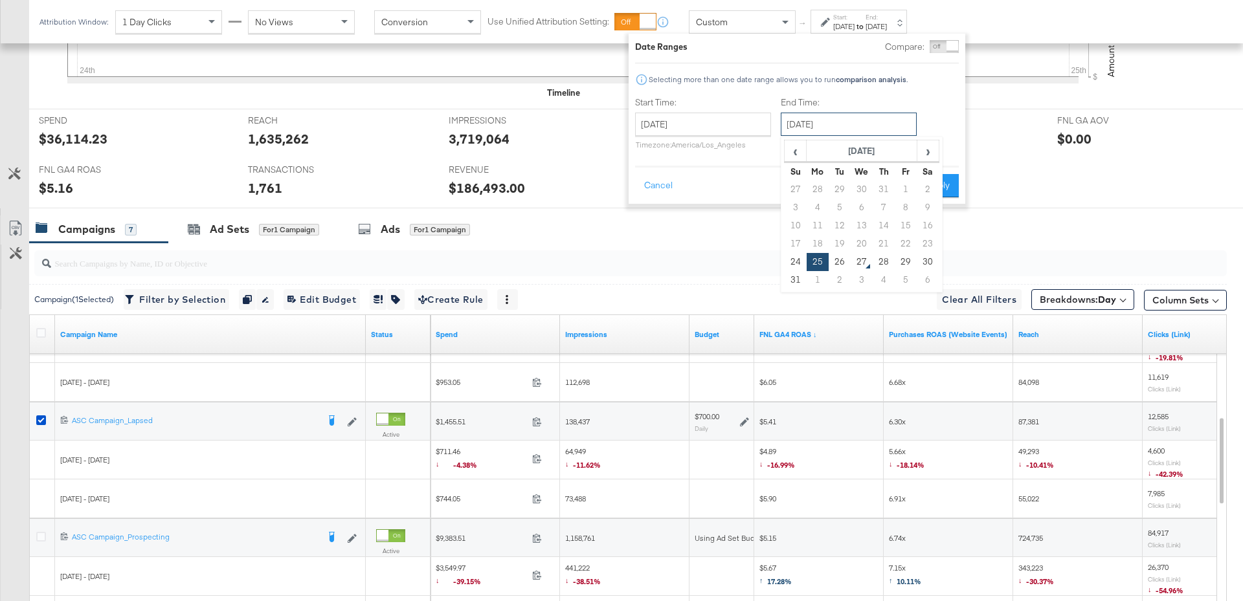
click at [880, 128] on input "[DATE]" at bounding box center [849, 124] width 136 height 23
click at [845, 260] on td "26" at bounding box center [839, 262] width 22 height 18
type input "[DATE]"
click at [939, 192] on button "Apply" at bounding box center [938, 185] width 41 height 23
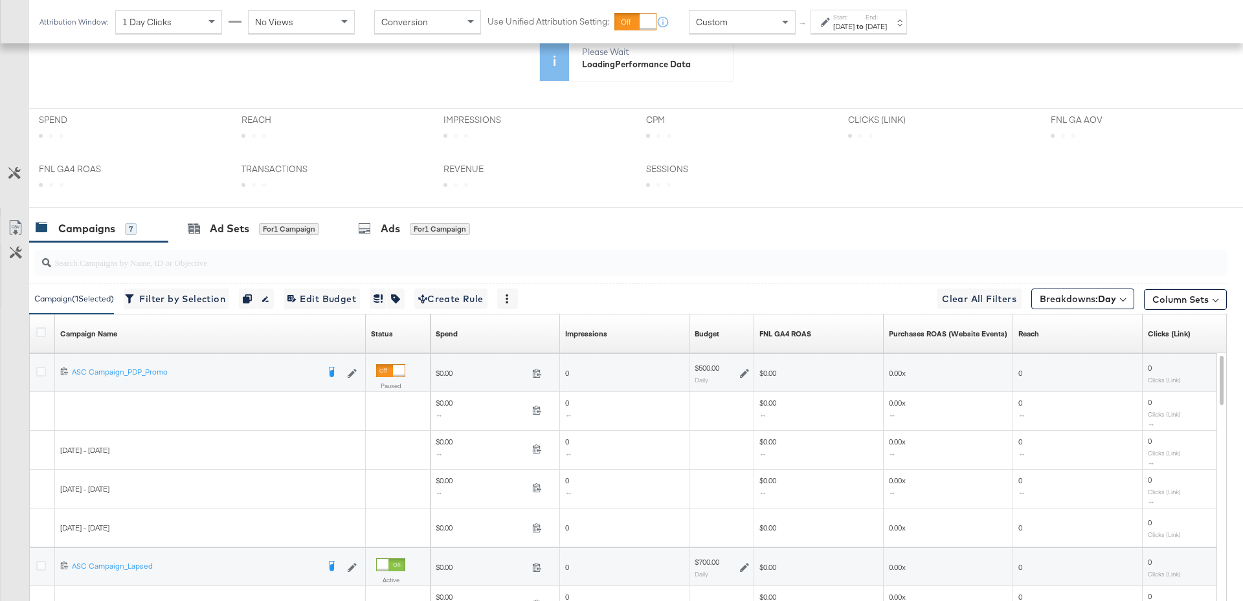
scroll to position [0, 0]
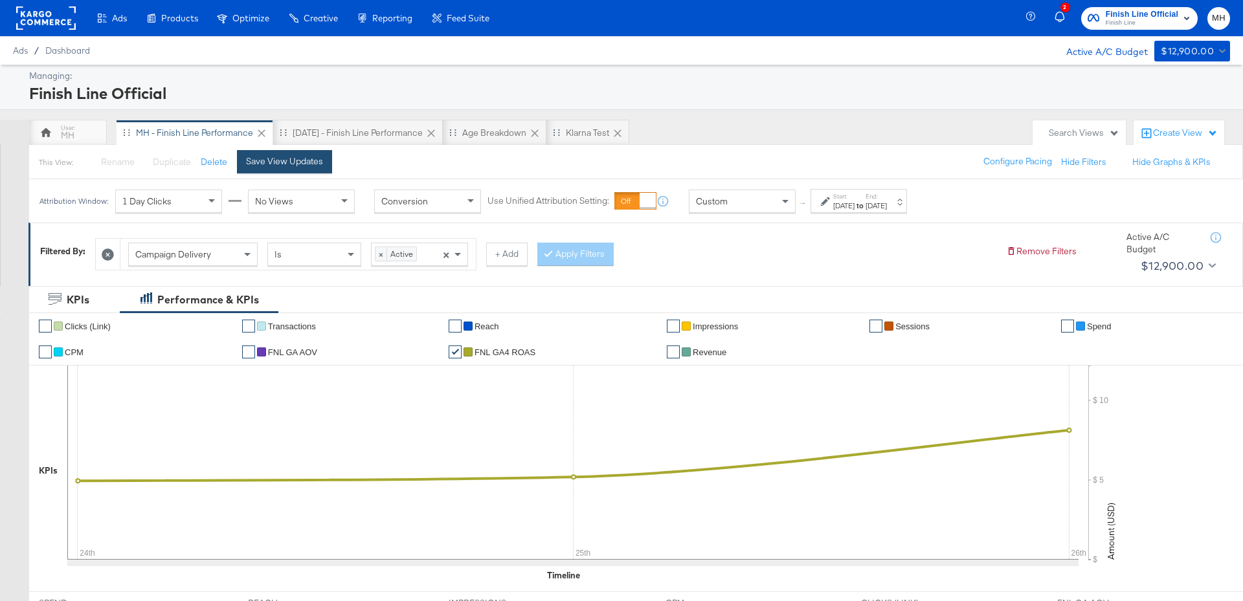
click at [274, 162] on div "Save View Updates" at bounding box center [284, 161] width 77 height 12
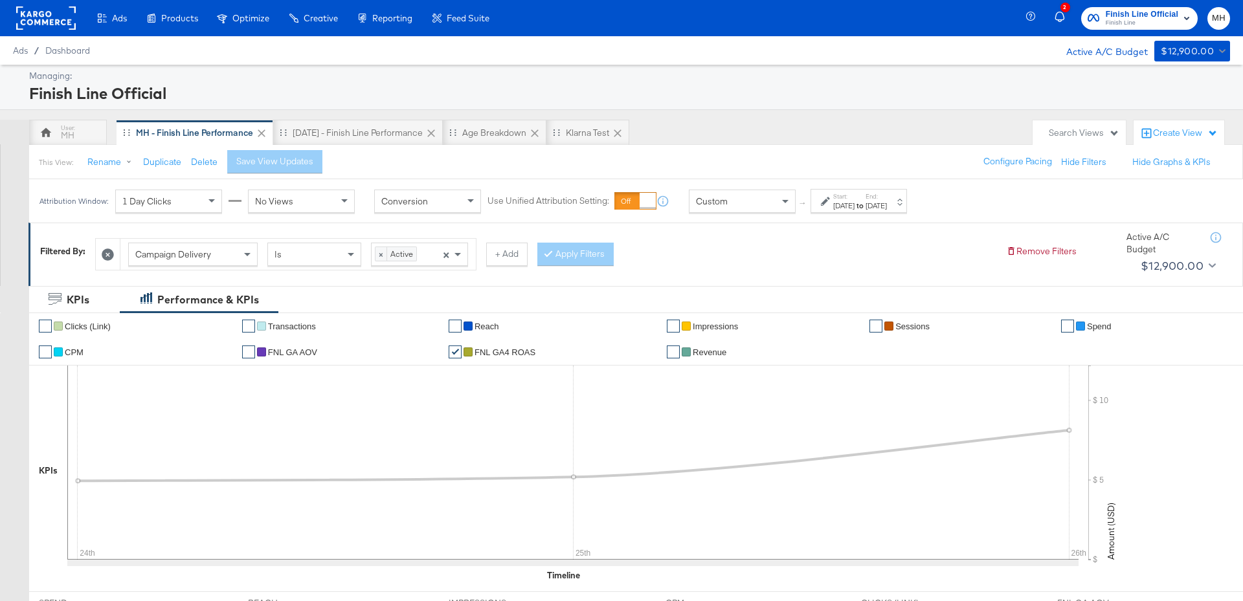
scroll to position [638, 0]
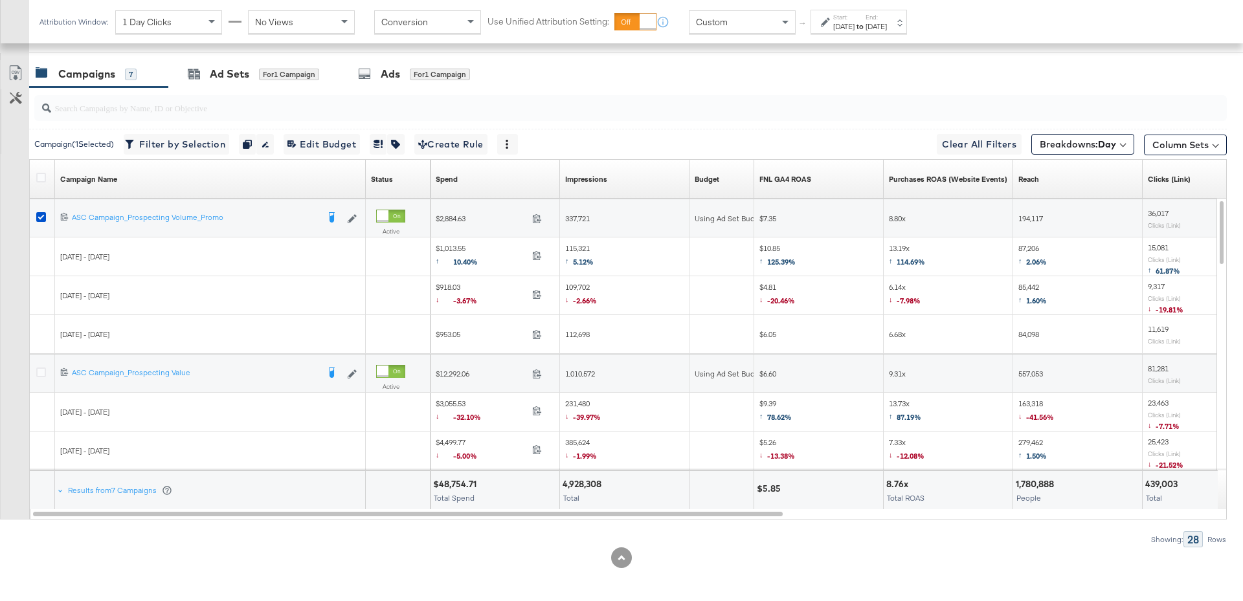
click at [821, 171] on div "FNL GA4 ROAS Sorting Unavailable" at bounding box center [818, 179] width 129 height 21
click at [819, 174] on link "FNL GA4 ROAS ↓" at bounding box center [818, 179] width 119 height 10
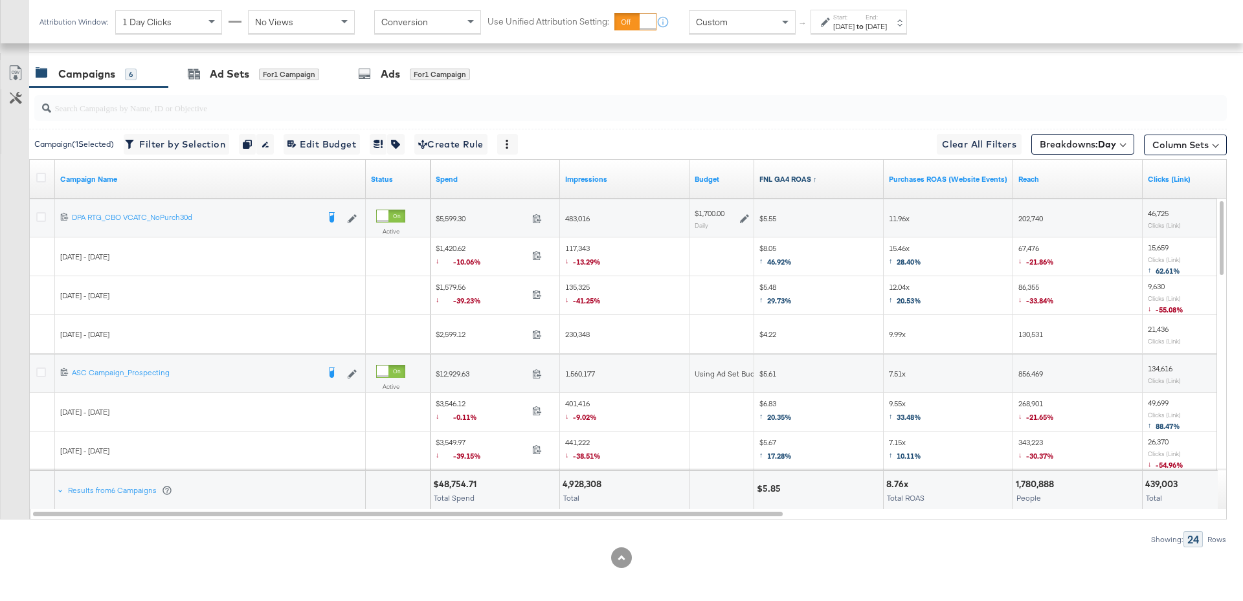
click at [823, 177] on link "FNL GA4 ROAS ↑" at bounding box center [818, 179] width 119 height 10
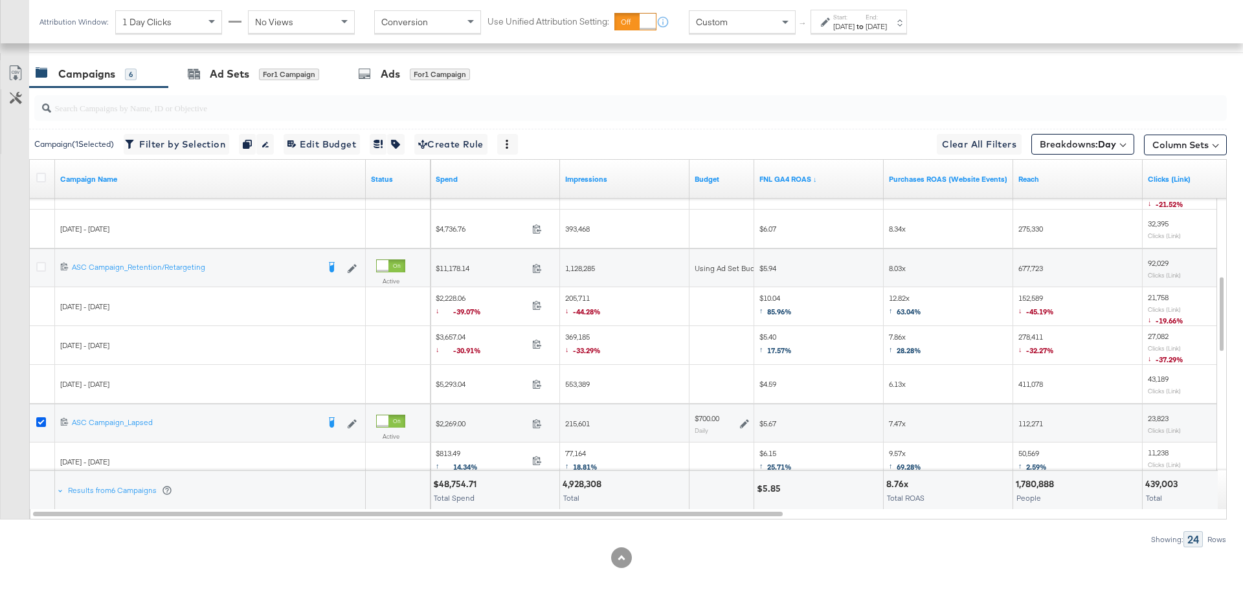
click at [41, 418] on icon at bounding box center [41, 422] width 10 height 10
click at [0, 0] on input "checkbox" at bounding box center [0, 0] width 0 height 0
click at [39, 265] on icon at bounding box center [41, 267] width 10 height 10
click at [0, 0] on input "checkbox" at bounding box center [0, 0] width 0 height 0
click at [263, 69] on div "for 1 Campaign" at bounding box center [289, 75] width 60 height 12
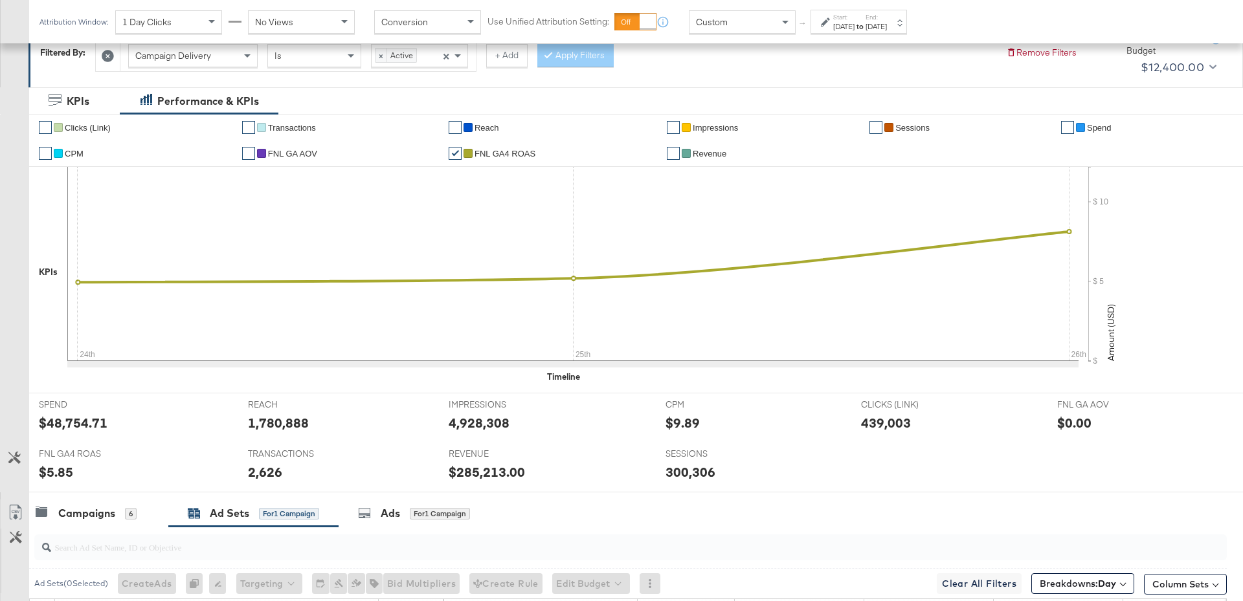
scroll to position [522, 0]
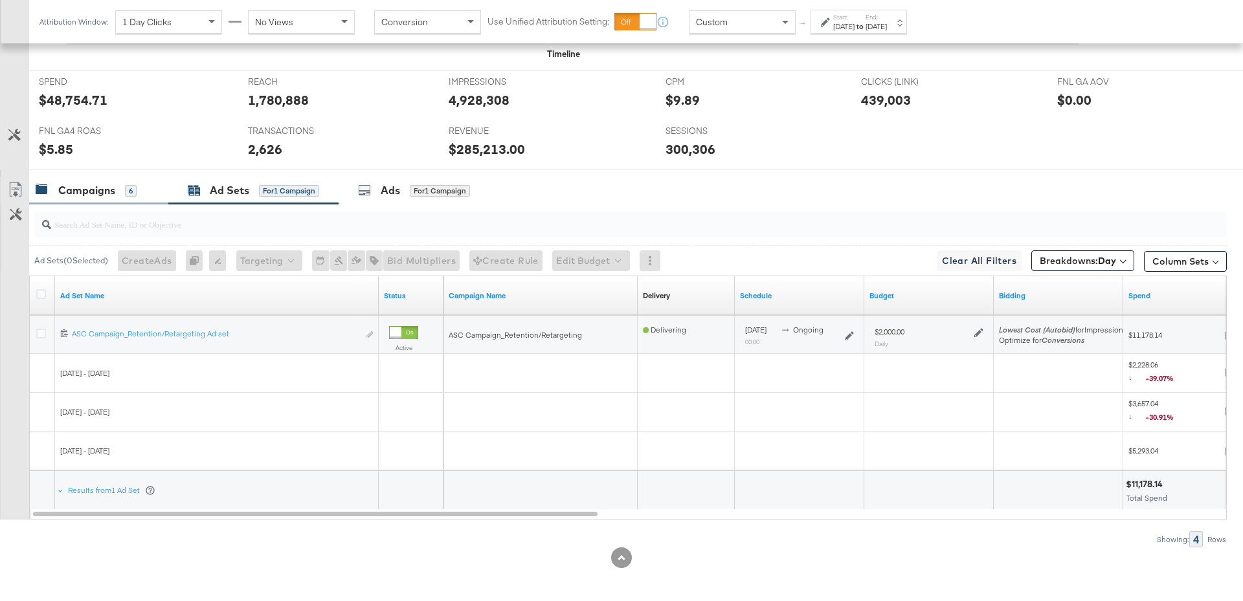
click at [85, 189] on div "Campaigns" at bounding box center [86, 190] width 57 height 15
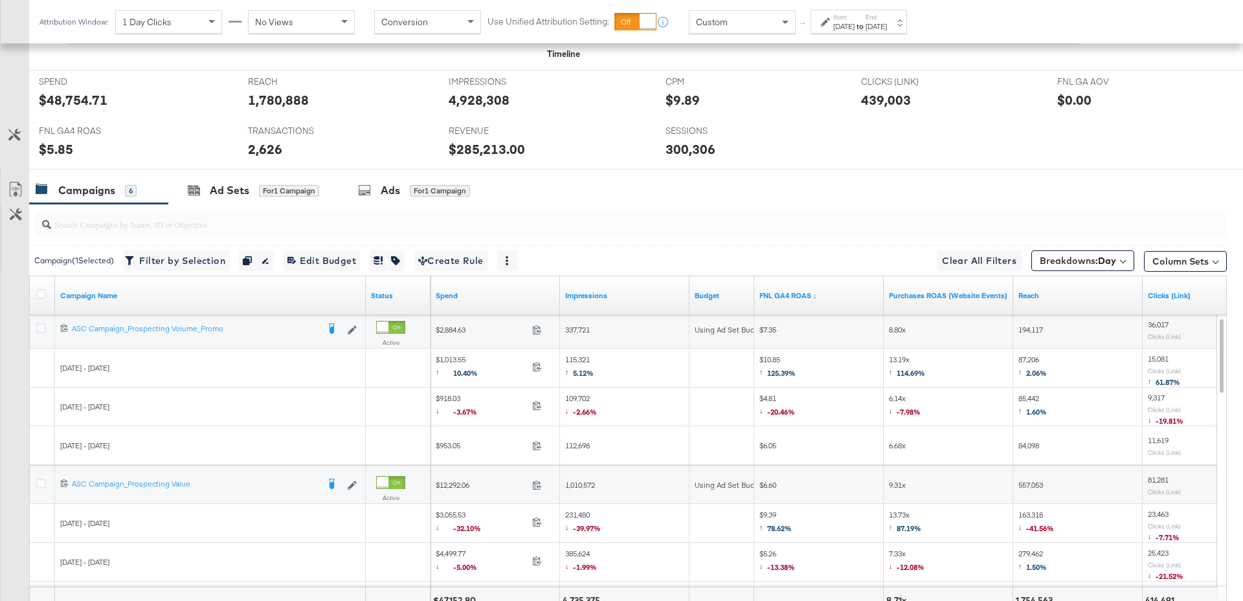
scroll to position [518, 0]
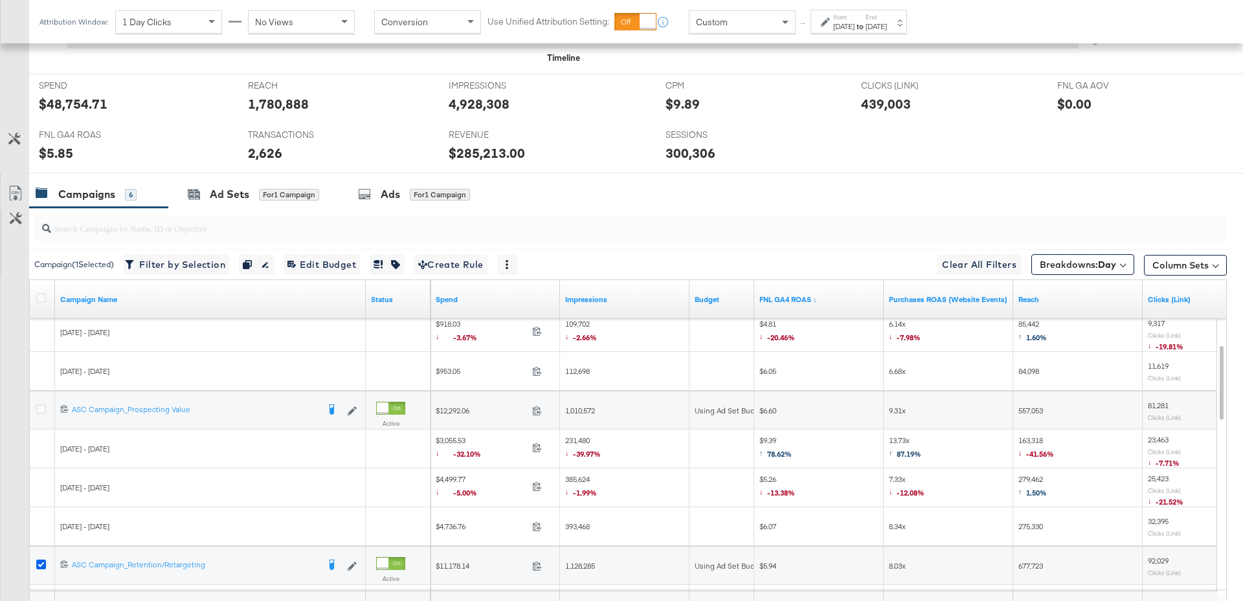
click at [39, 560] on icon at bounding box center [41, 565] width 10 height 10
click at [0, 0] on input "checkbox" at bounding box center [0, 0] width 0 height 0
click at [38, 408] on icon at bounding box center [41, 410] width 10 height 10
click at [0, 0] on input "checkbox" at bounding box center [0, 0] width 0 height 0
click at [290, 193] on div "for 1 Campaign" at bounding box center [289, 195] width 60 height 12
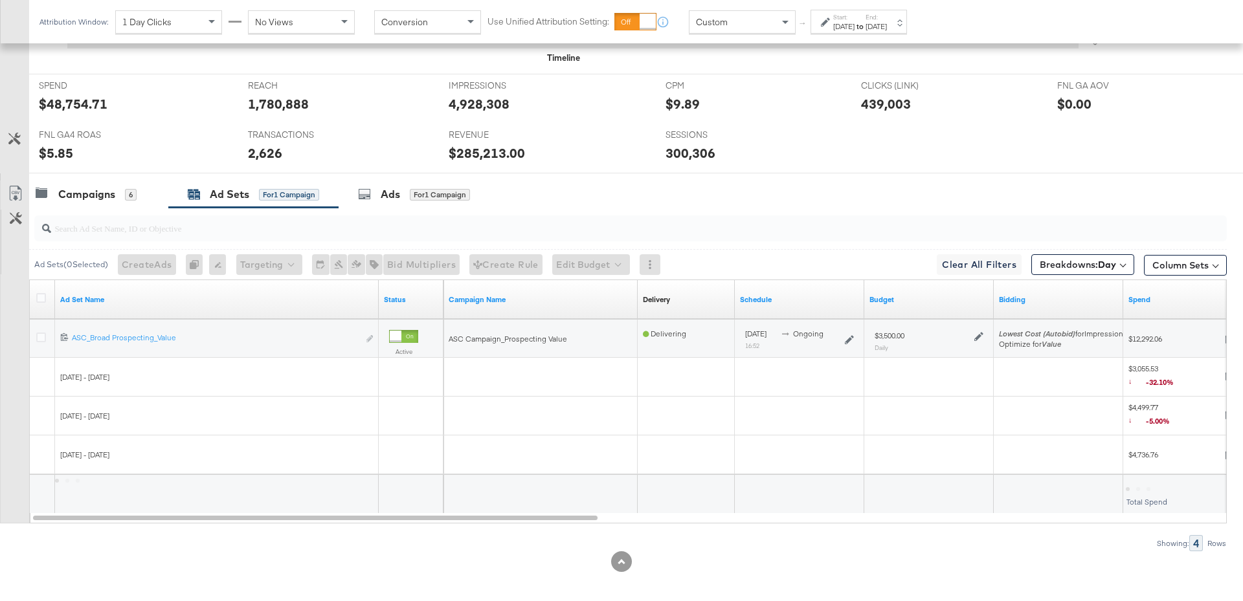
click at [978, 333] on icon at bounding box center [978, 336] width 9 height 9
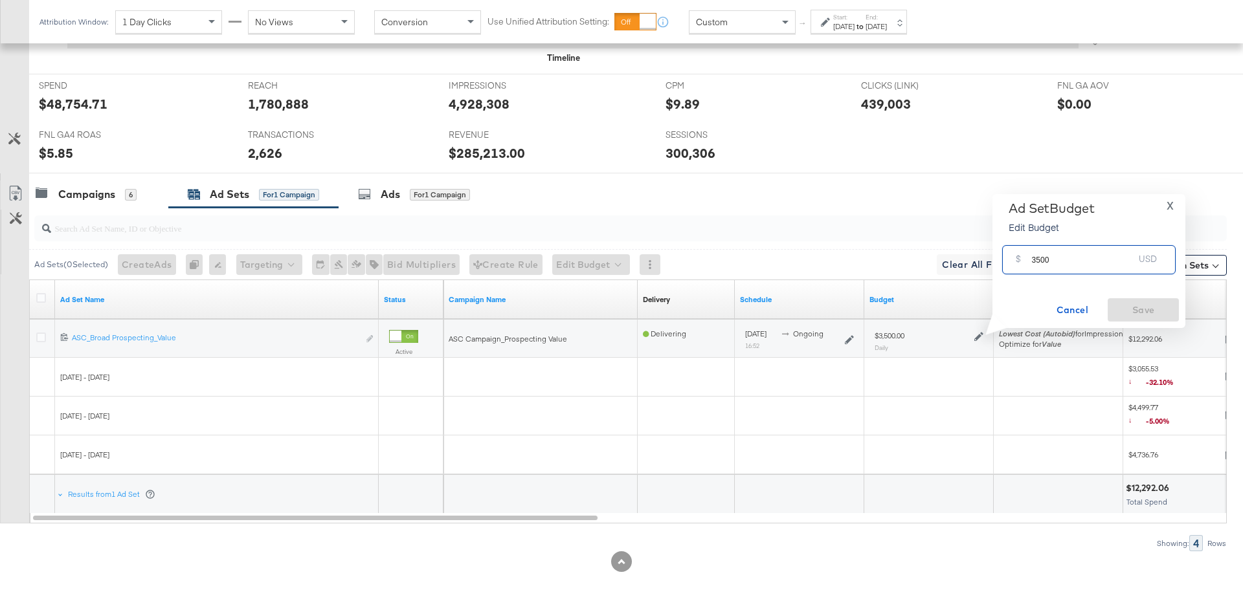
drag, startPoint x: 1049, startPoint y: 263, endPoint x: 1021, endPoint y: 262, distance: 28.5
click at [1020, 262] on div "$ 3500 USD" at bounding box center [1088, 259] width 173 height 29
type input "4000"
click at [1151, 305] on span "Save" at bounding box center [1143, 310] width 61 height 16
click at [115, 188] on div "Campaigns 6" at bounding box center [86, 194] width 101 height 15
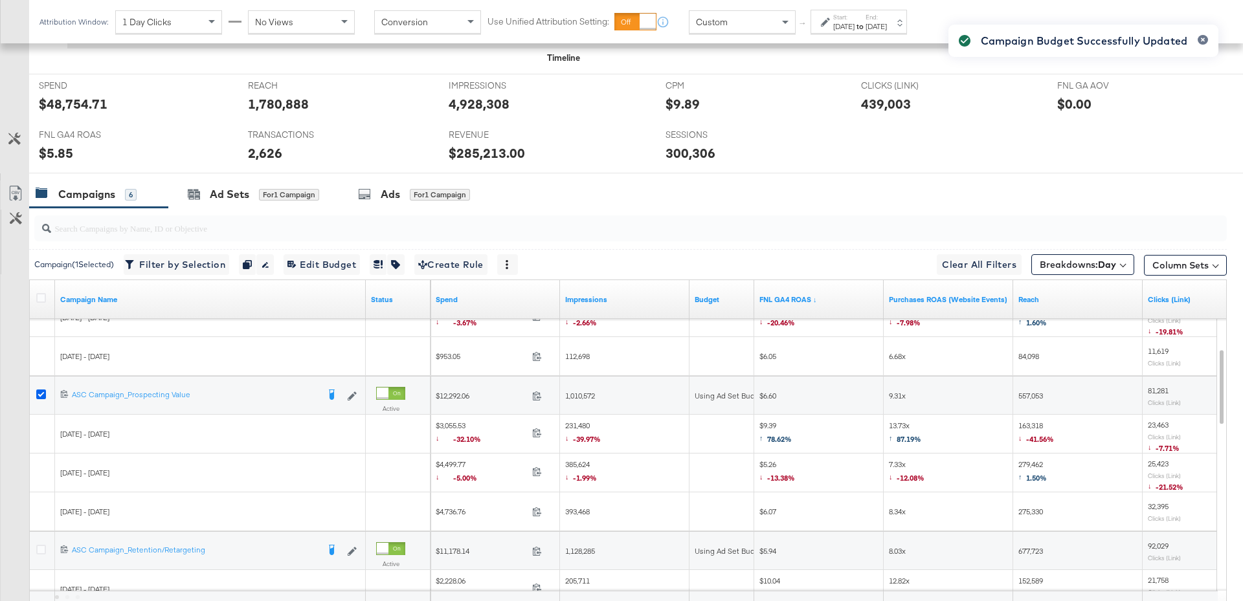
click at [40, 392] on icon at bounding box center [41, 395] width 10 height 10
click at [0, 0] on input "checkbox" at bounding box center [0, 0] width 0 height 0
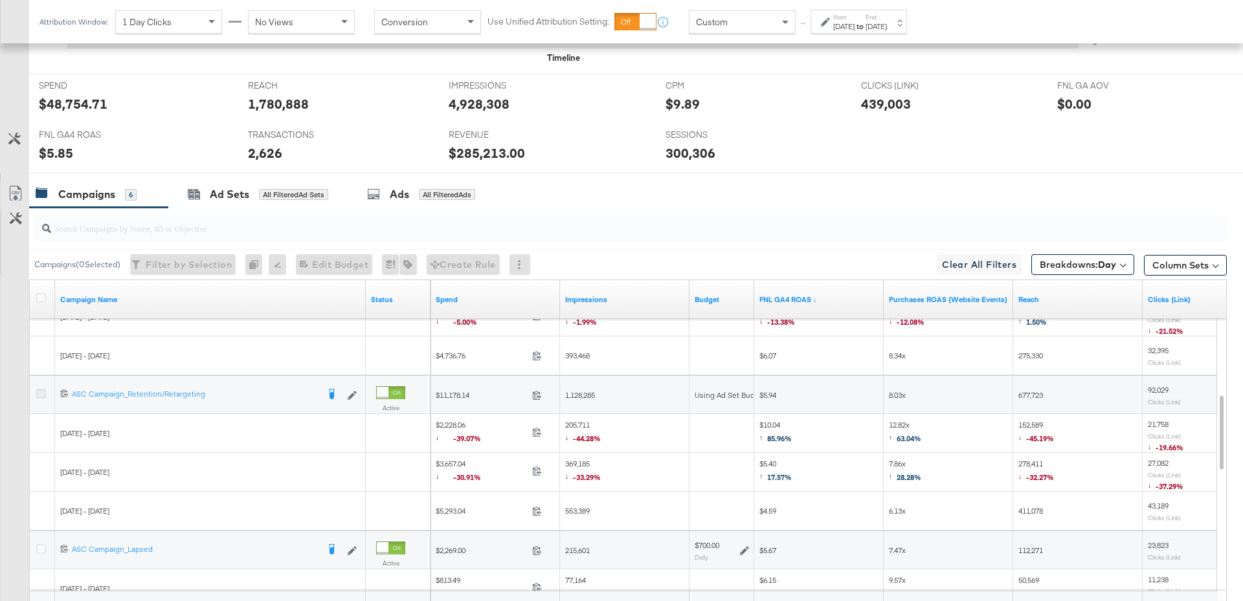
click at [38, 389] on icon at bounding box center [41, 394] width 10 height 10
click at [0, 0] on input "checkbox" at bounding box center [0, 0] width 0 height 0
click at [261, 201] on div "Ad Sets for 1 Campaign" at bounding box center [253, 195] width 170 height 28
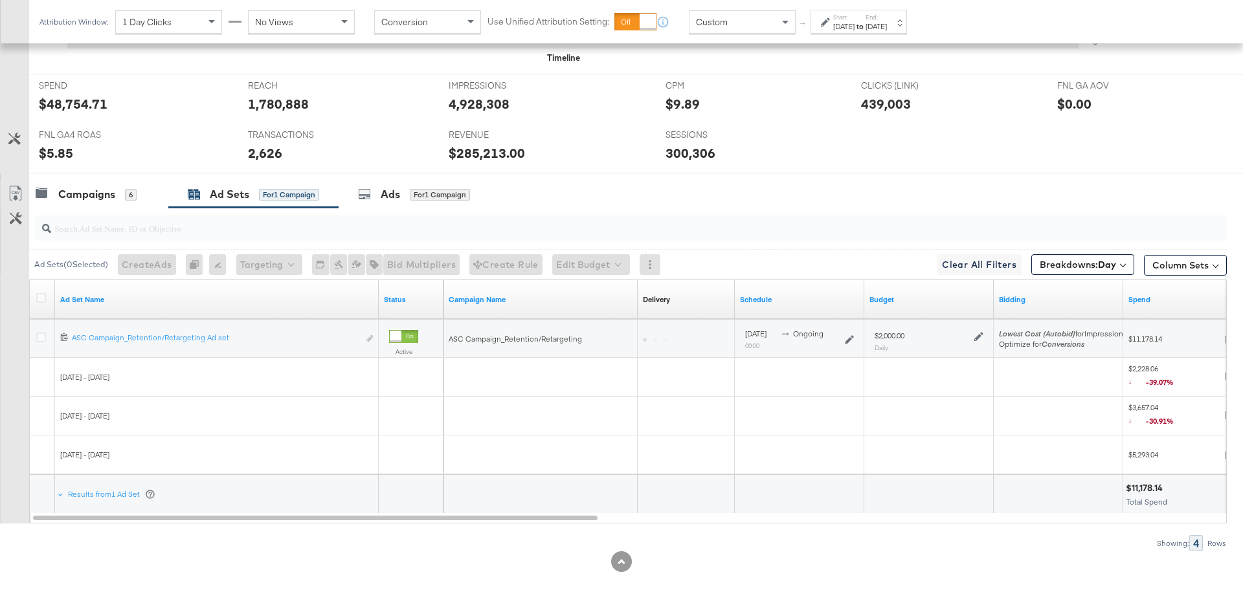
click at [979, 333] on icon at bounding box center [978, 336] width 9 height 9
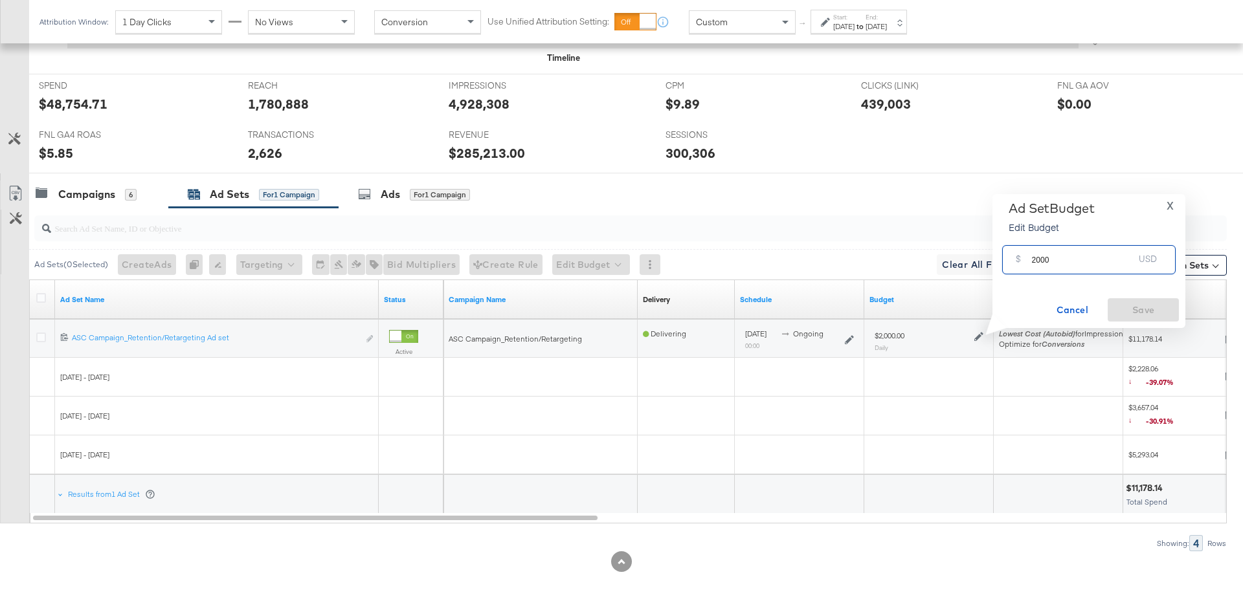
drag, startPoint x: 1053, startPoint y: 267, endPoint x: 1016, endPoint y: 264, distance: 37.0
click at [1015, 264] on div "$ 2000 USD" at bounding box center [1088, 259] width 173 height 29
type input "1800"
click at [1135, 318] on button "Save" at bounding box center [1142, 309] width 71 height 23
click at [104, 178] on div "KPIs Performance & KPIs Customize KPIs ✔ Clicks (Link) ✔ Transactions ✔ Reach ✔…" at bounding box center [621, 188] width 1243 height 840
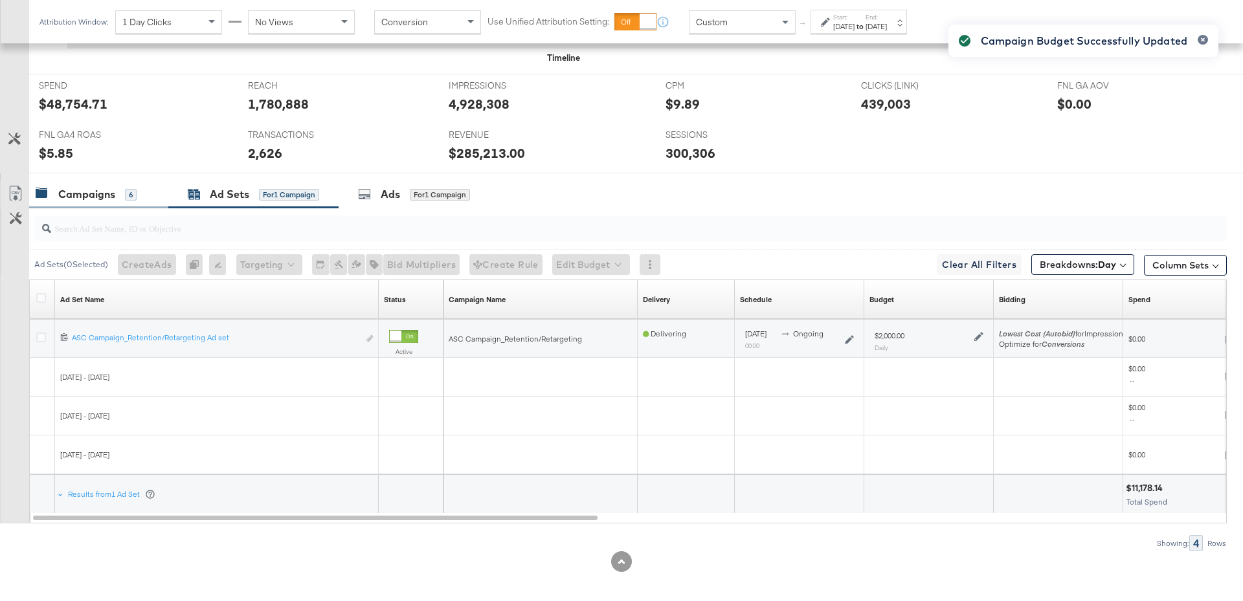
click at [104, 195] on div "Campaigns" at bounding box center [86, 194] width 57 height 15
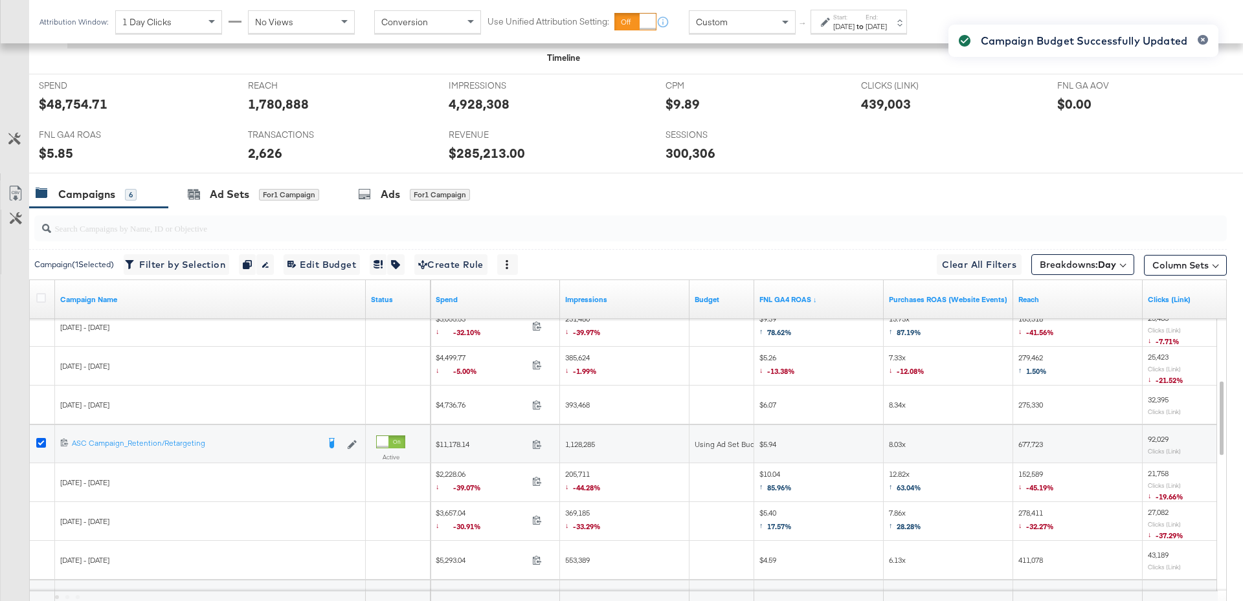
click at [40, 438] on icon at bounding box center [41, 443] width 10 height 10
click at [0, 0] on input "checkbox" at bounding box center [0, 0] width 0 height 0
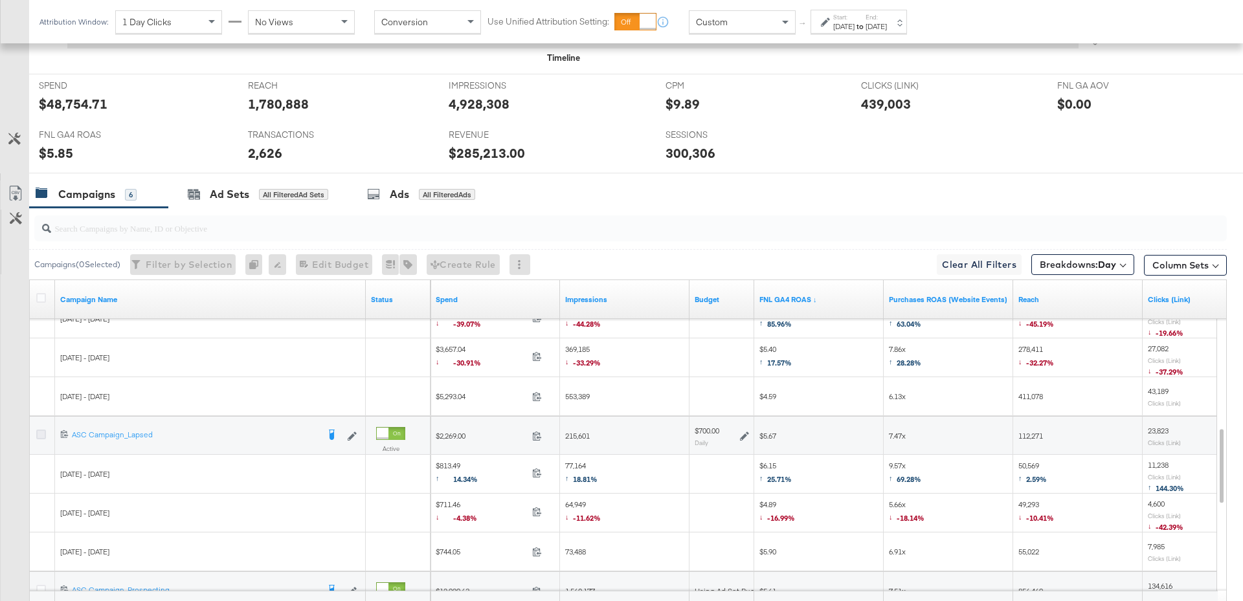
click at [43, 430] on icon at bounding box center [41, 435] width 10 height 10
click at [0, 0] on input "checkbox" at bounding box center [0, 0] width 0 height 0
click at [746, 433] on icon at bounding box center [744, 436] width 9 height 9
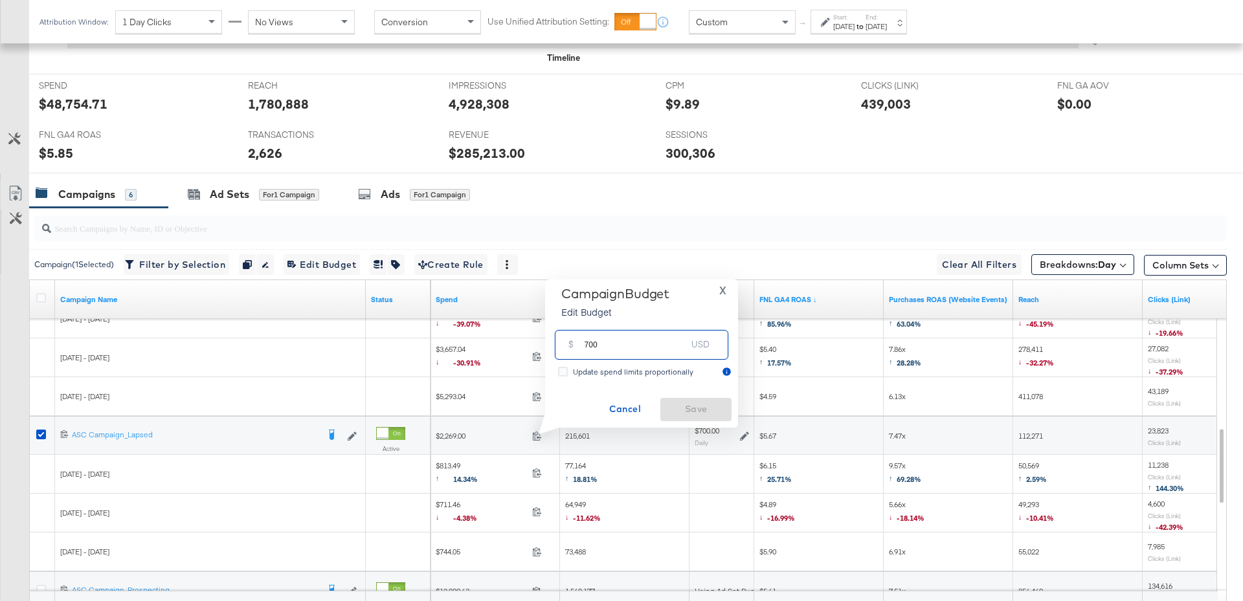
drag, startPoint x: 598, startPoint y: 344, endPoint x: 583, endPoint y: 344, distance: 14.9
click at [584, 344] on input "700" at bounding box center [635, 340] width 102 height 28
type input "1200"
click at [683, 412] on span "Save" at bounding box center [695, 409] width 61 height 16
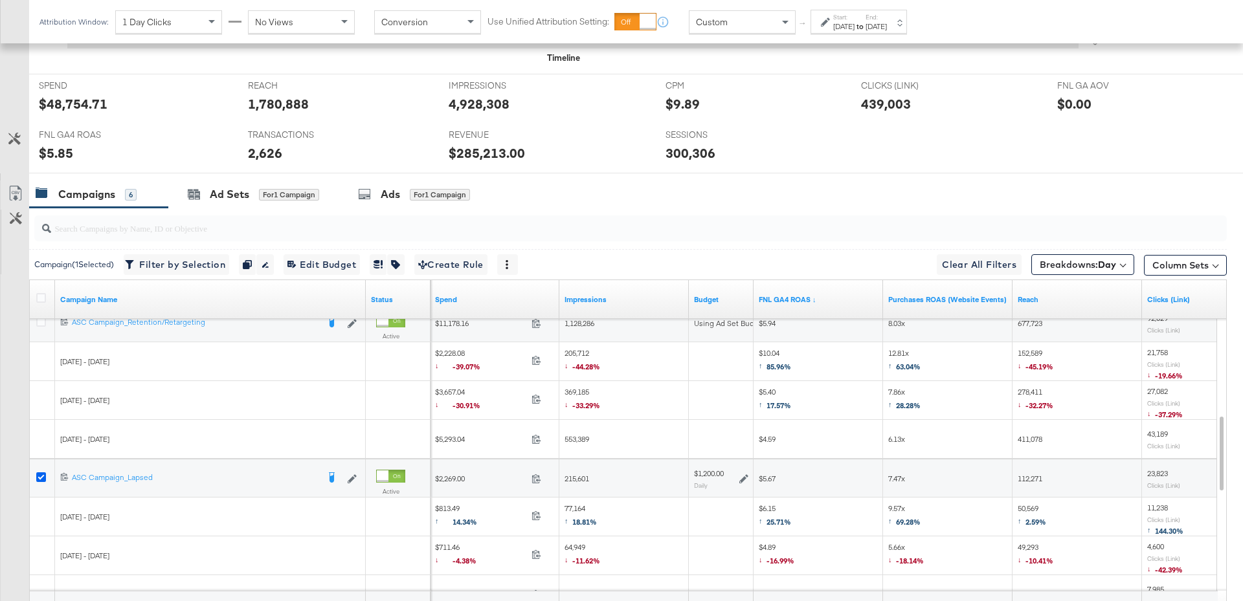
click at [39, 474] on icon at bounding box center [41, 477] width 10 height 10
click at [0, 0] on input "checkbox" at bounding box center [0, 0] width 0 height 0
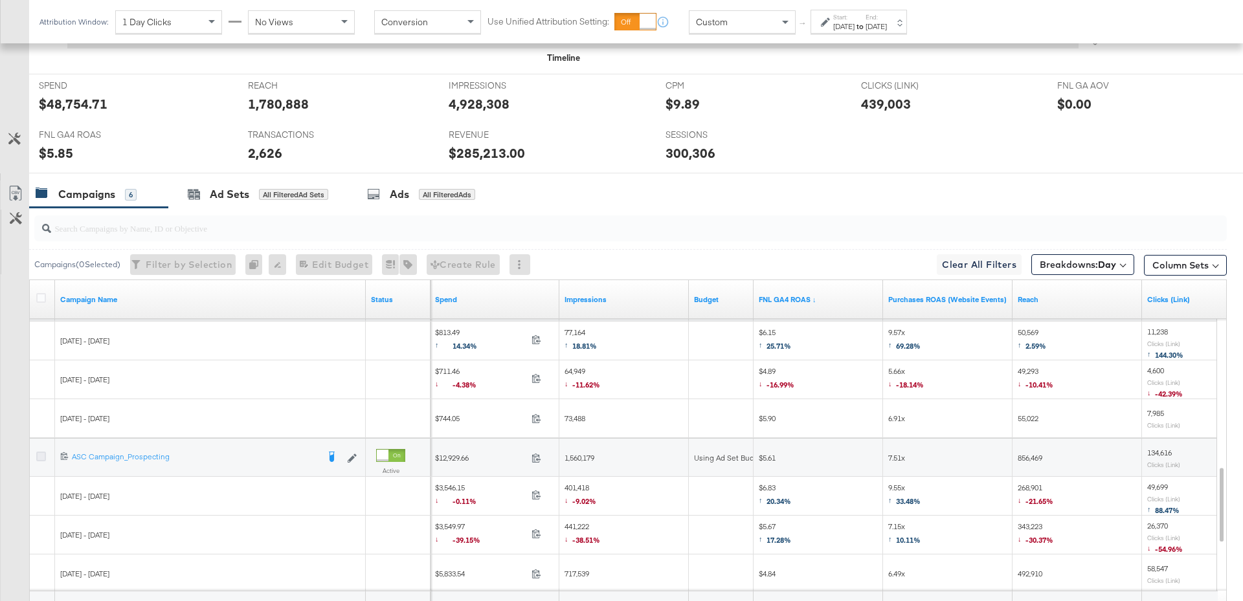
click at [41, 454] on icon at bounding box center [41, 457] width 10 height 10
click at [0, 0] on input "checkbox" at bounding box center [0, 0] width 0 height 0
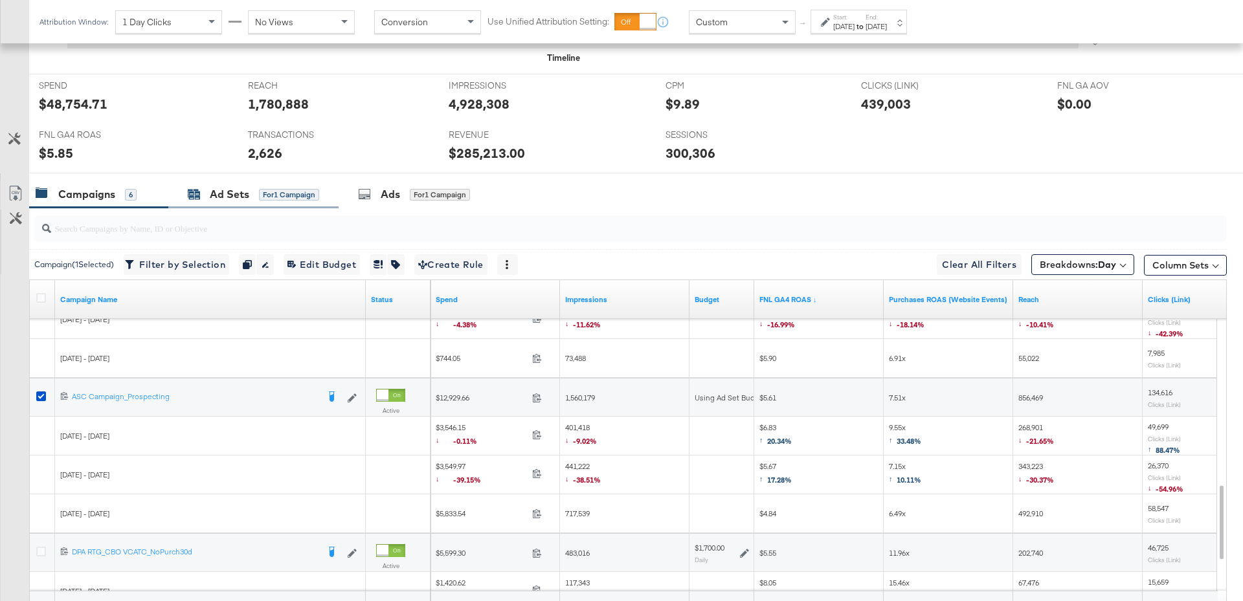
click at [231, 198] on div "Ad Sets" at bounding box center [229, 194] width 39 height 15
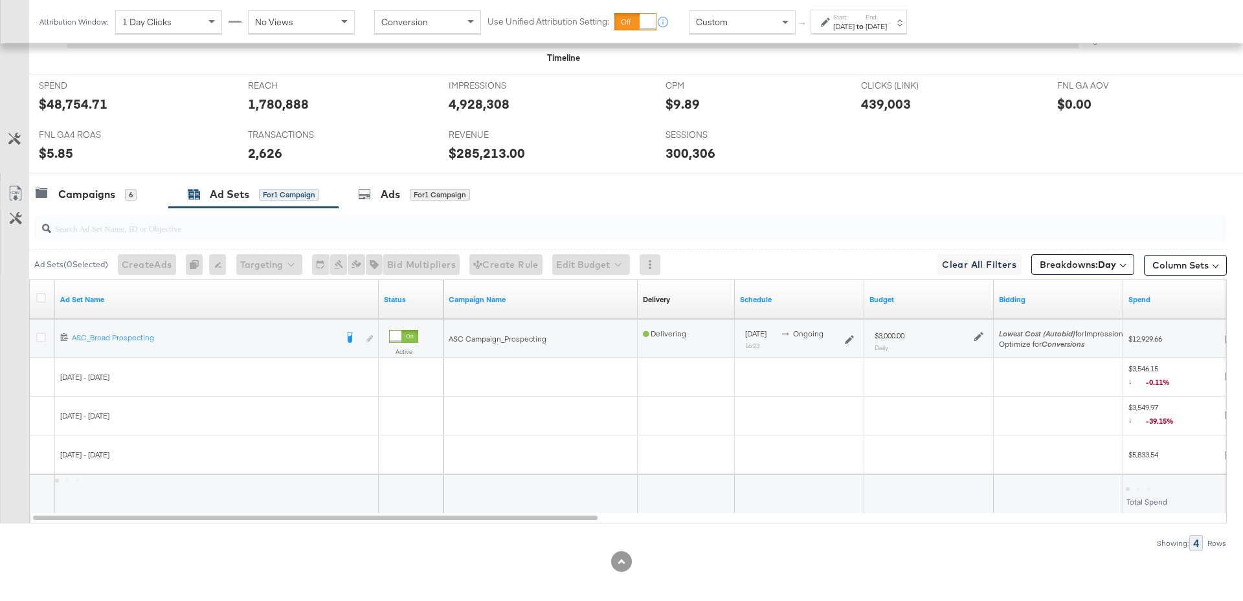
click at [977, 335] on icon at bounding box center [978, 336] width 9 height 9
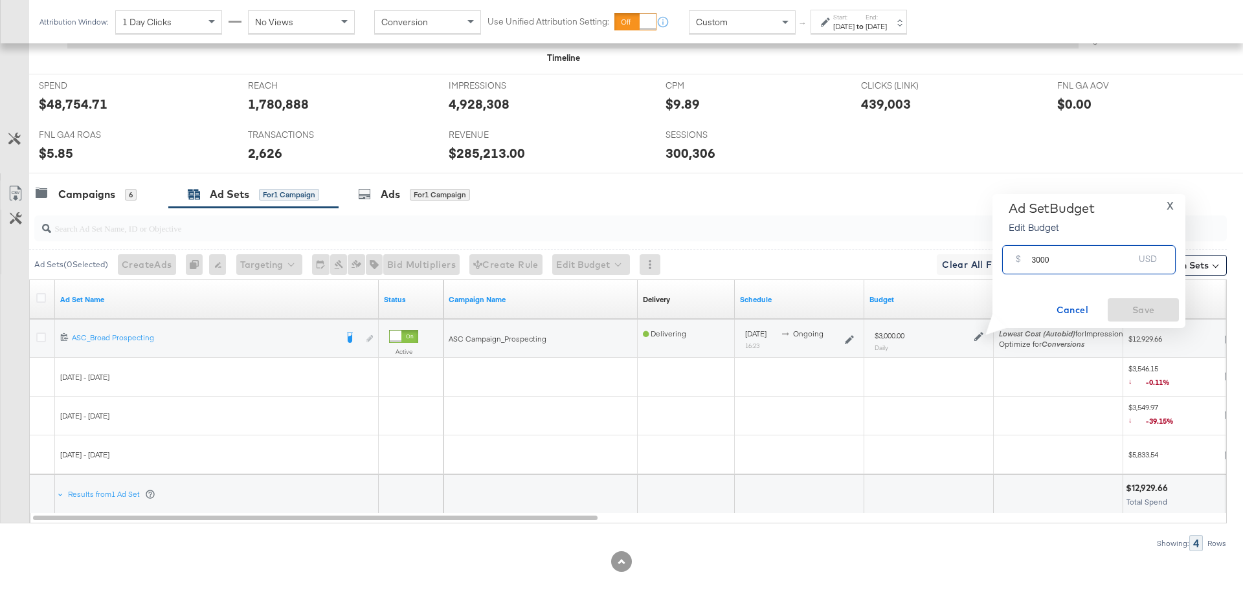
drag, startPoint x: 1056, startPoint y: 261, endPoint x: 1021, endPoint y: 262, distance: 35.6
click at [1021, 262] on div "$ 3000 USD" at bounding box center [1088, 259] width 173 height 29
type input "2000"
click at [1137, 313] on span "Save" at bounding box center [1143, 310] width 61 height 16
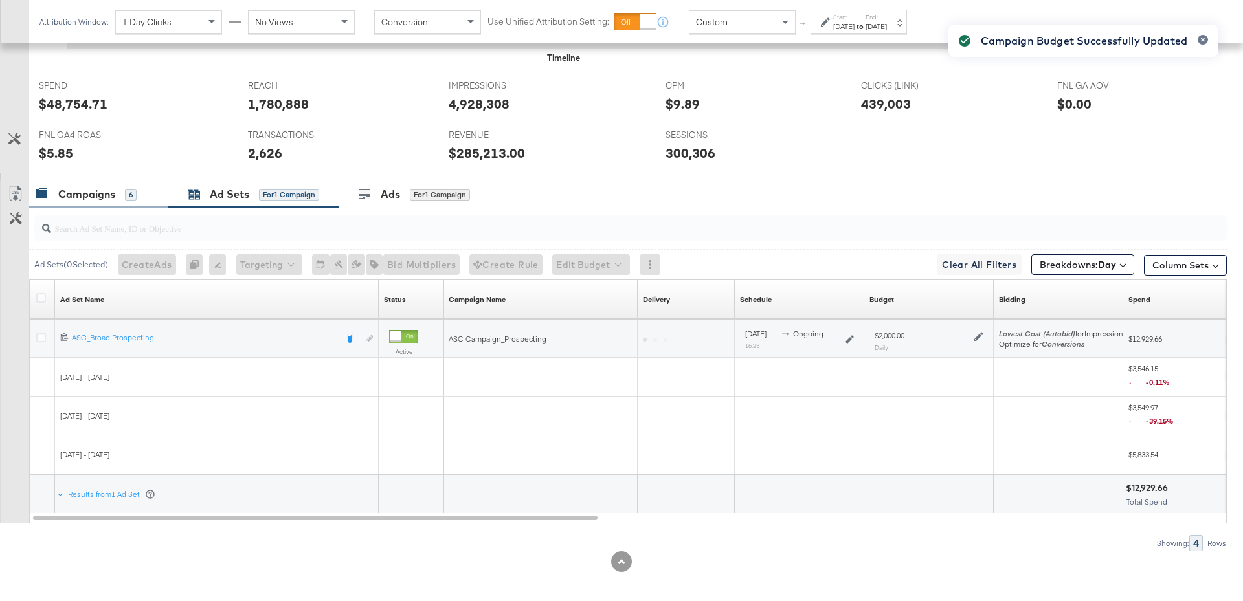
click at [93, 190] on div "Campaigns" at bounding box center [86, 194] width 57 height 15
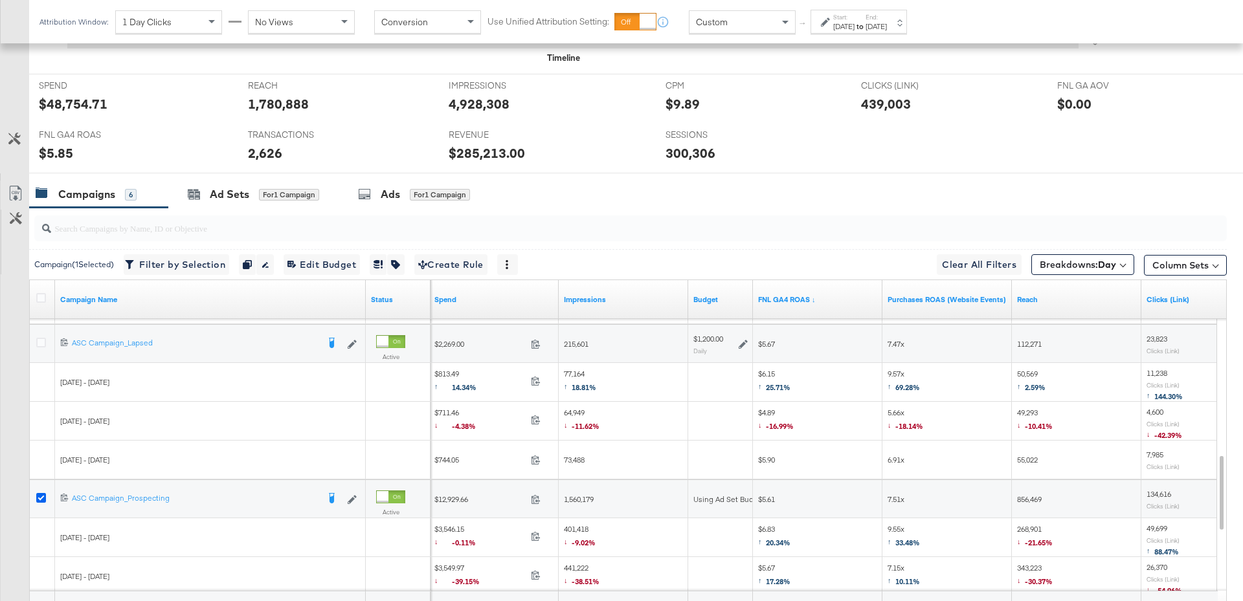
click at [40, 494] on icon at bounding box center [41, 498] width 10 height 10
click at [0, 0] on input "checkbox" at bounding box center [0, 0] width 0 height 0
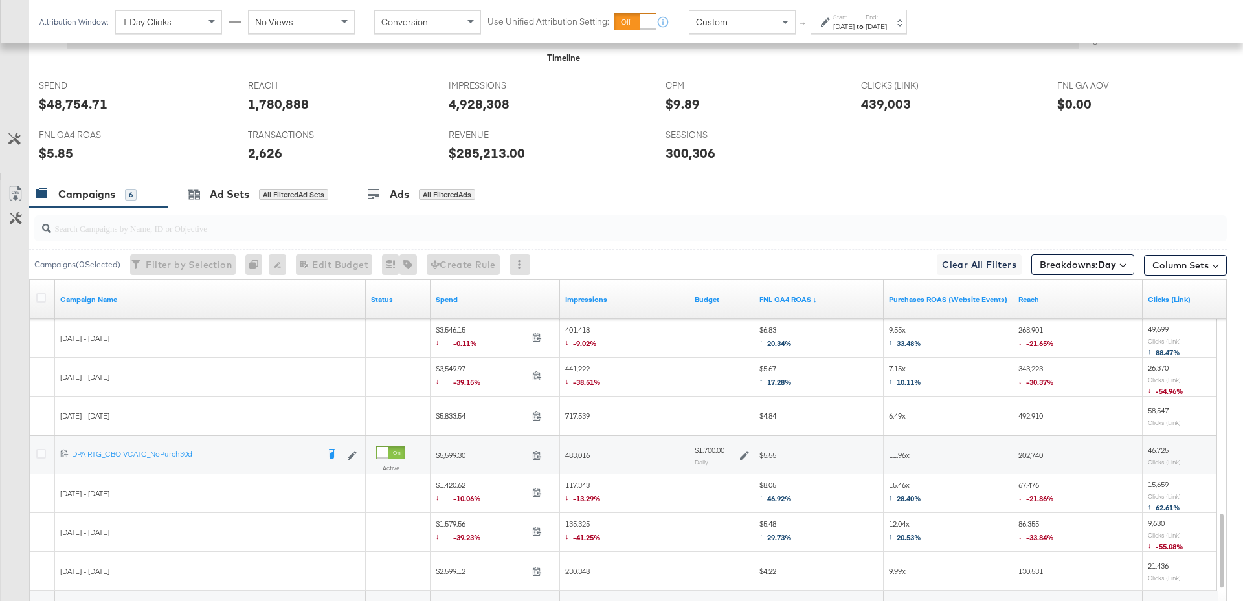
scroll to position [532, 0]
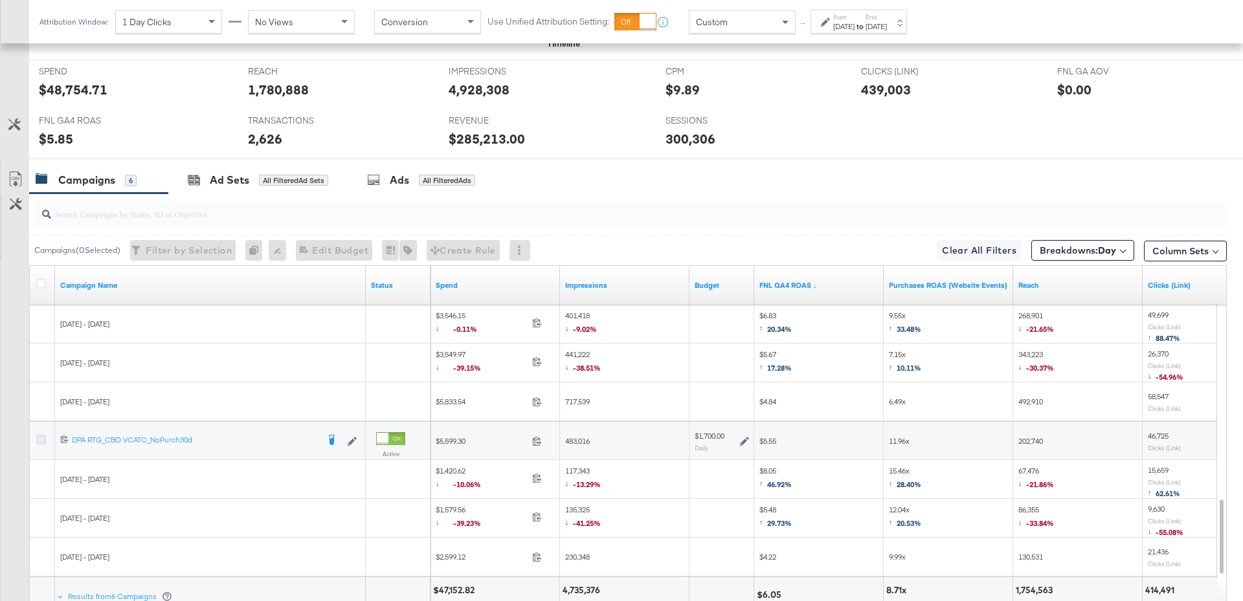
click at [41, 437] on icon at bounding box center [41, 440] width 10 height 10
click at [0, 0] on input "checkbox" at bounding box center [0, 0] width 0 height 0
click at [40, 435] on icon at bounding box center [41, 440] width 10 height 10
click at [0, 0] on input "checkbox" at bounding box center [0, 0] width 0 height 0
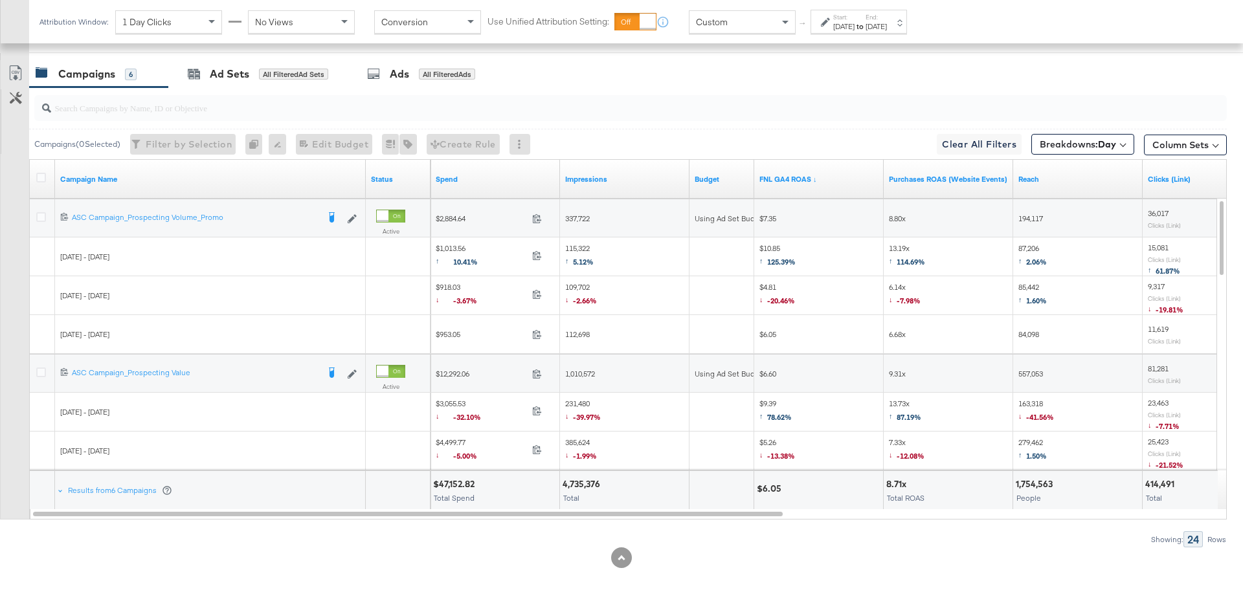
scroll to position [0, 0]
